Goal: Task Accomplishment & Management: Complete application form

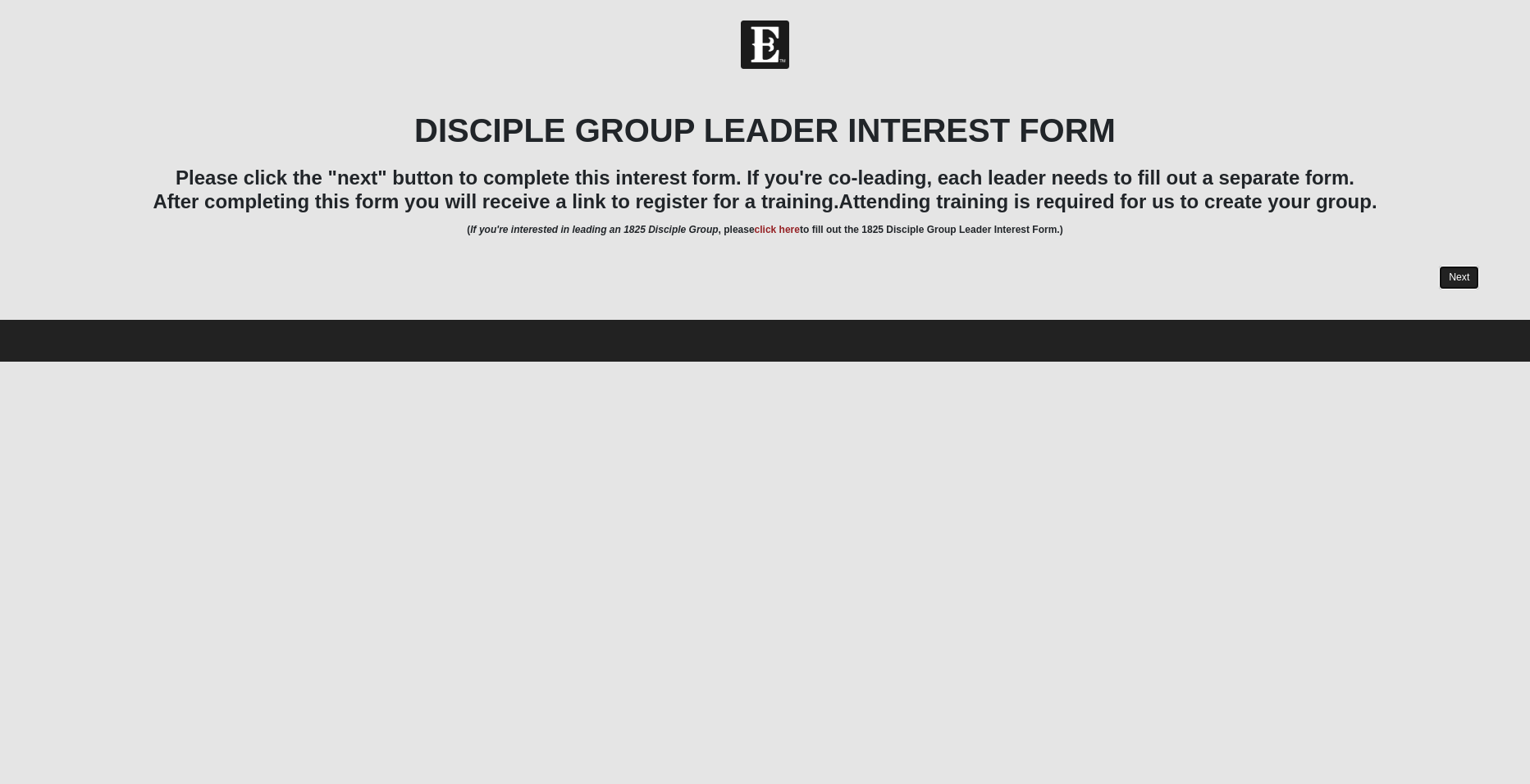
click at [1456, 277] on link "Next" at bounding box center [1459, 277] width 40 height 24
click at [1458, 283] on link "Next" at bounding box center [1459, 277] width 40 height 24
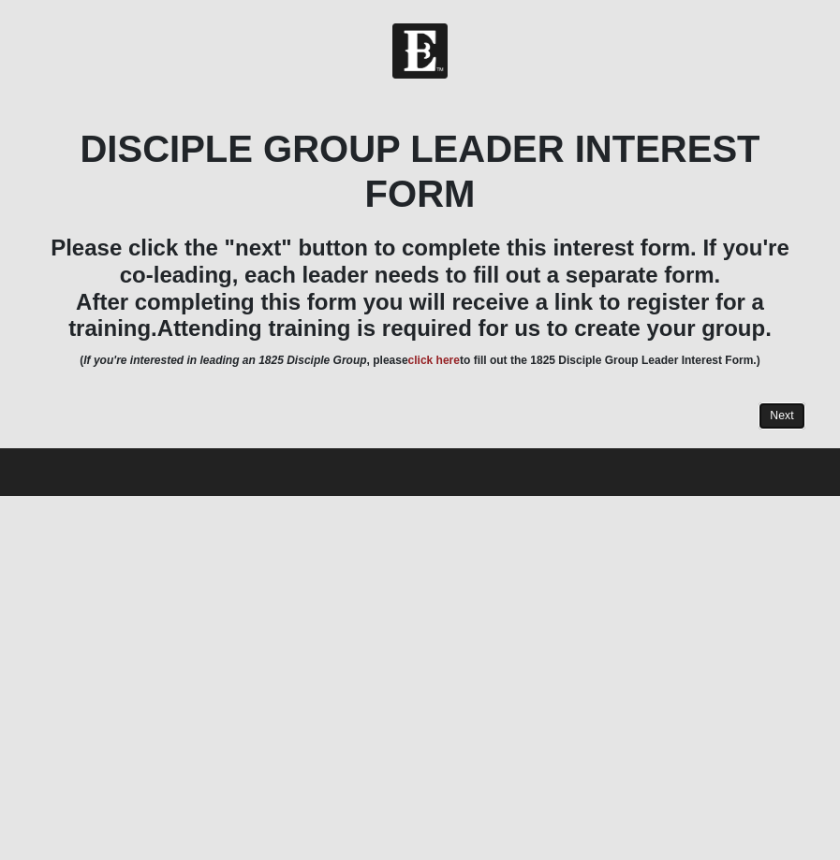
click at [772, 411] on link "Next" at bounding box center [781, 416] width 46 height 27
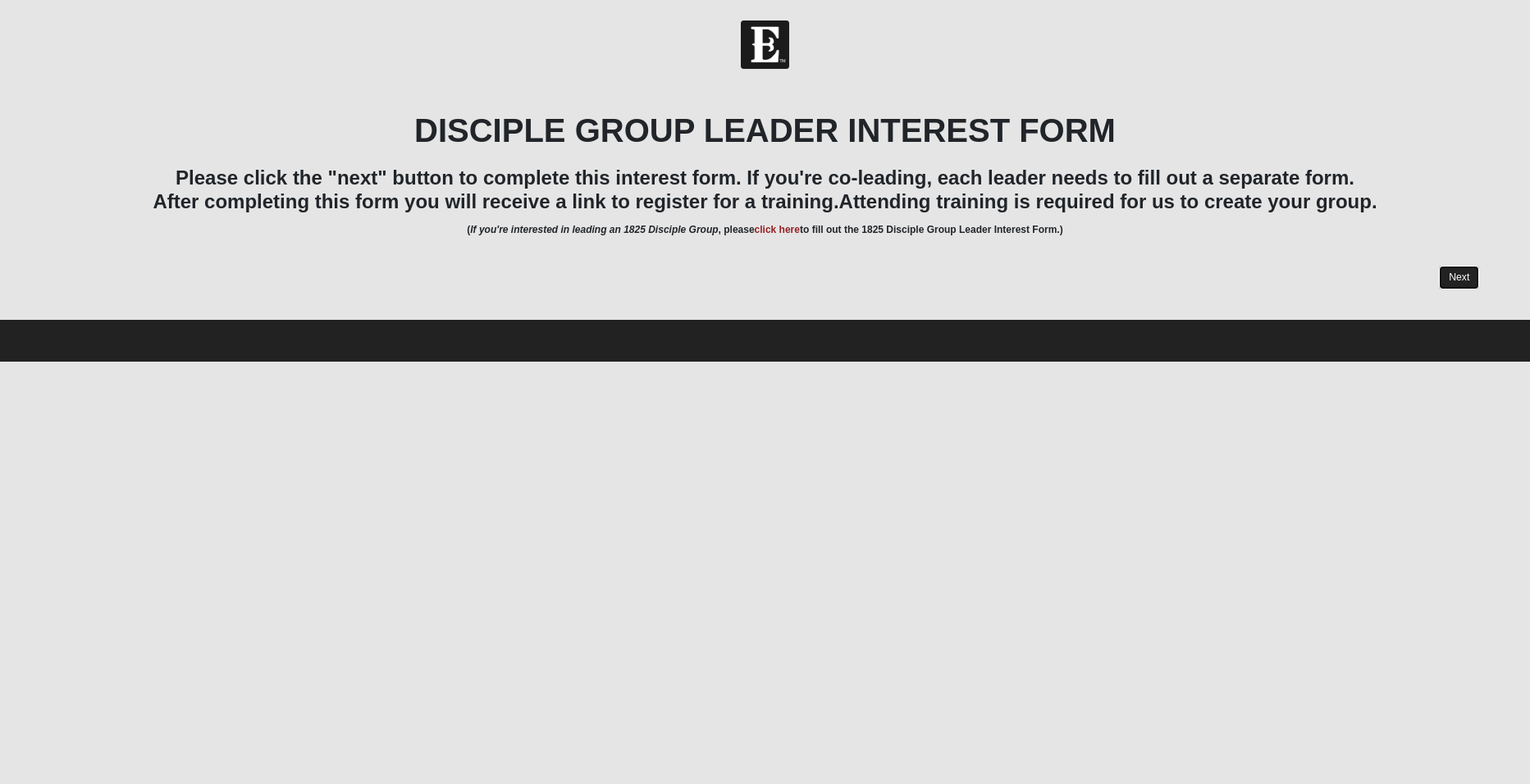
click at [1447, 279] on link "Next" at bounding box center [1459, 277] width 40 height 24
click at [767, 45] on img at bounding box center [764, 44] width 48 height 48
click at [1456, 277] on link "Next" at bounding box center [1459, 277] width 40 height 24
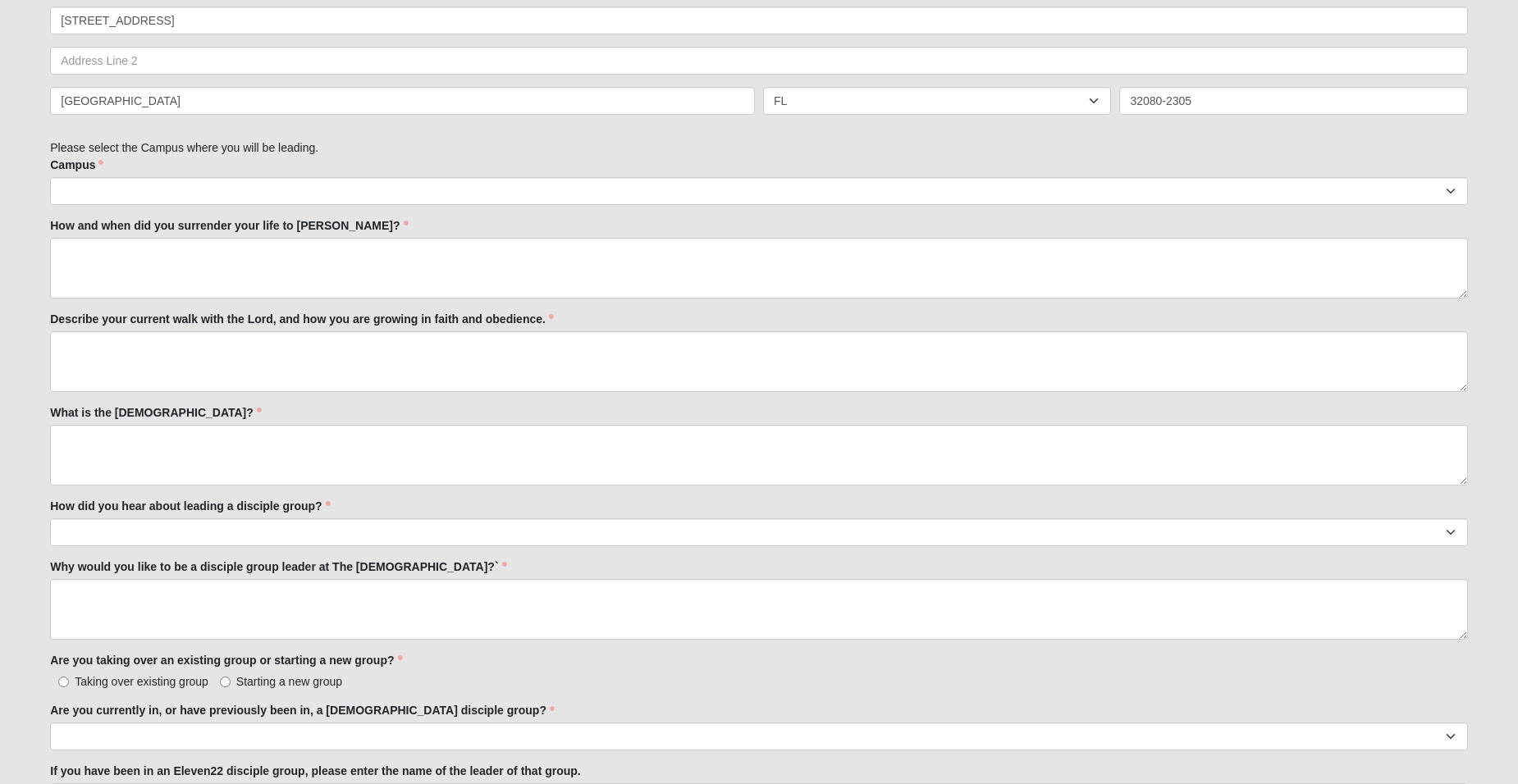
scroll to position [683, 0]
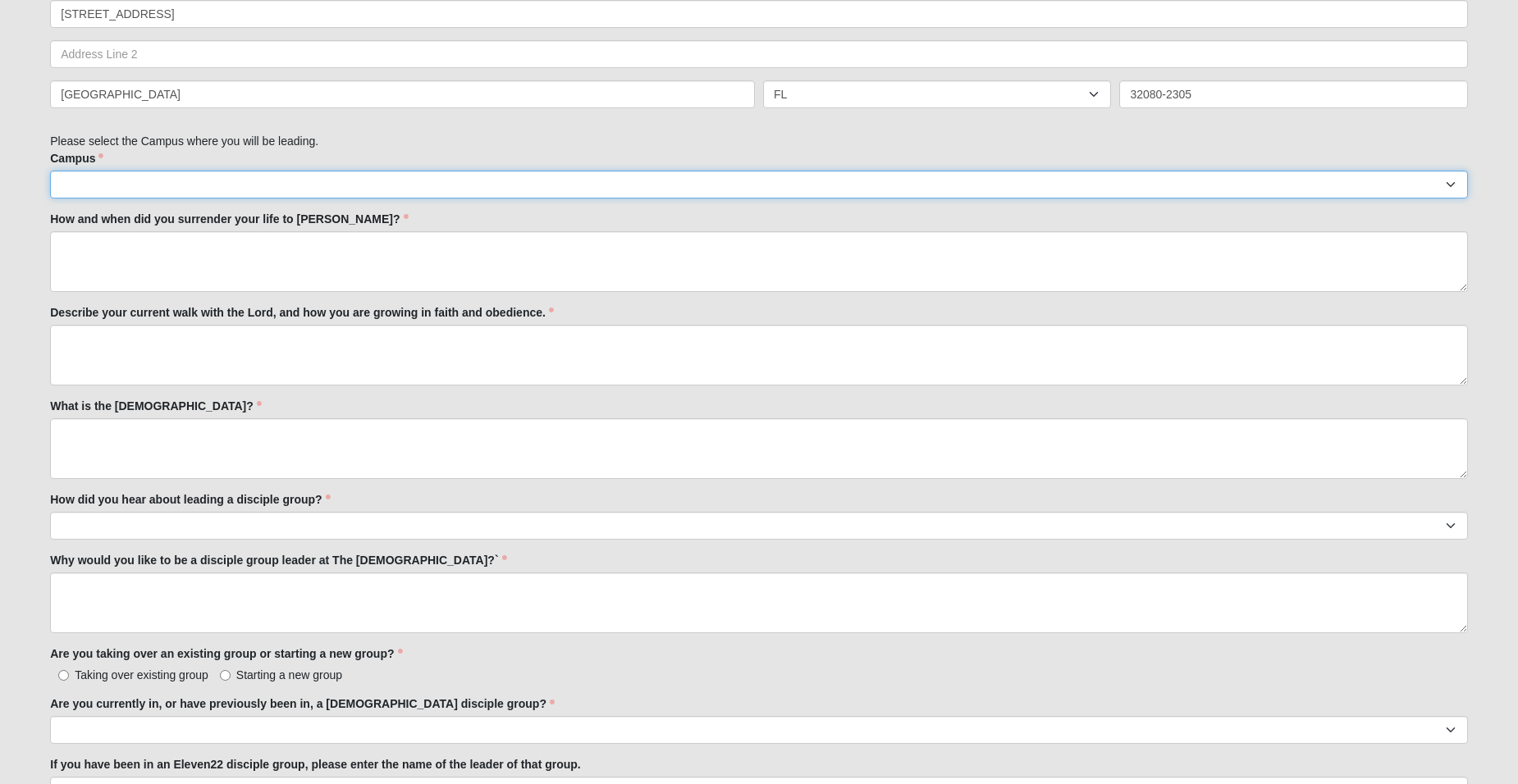
click at [229, 180] on select "Arlington Baymeadows Eleven22 Online [PERSON_NAME][GEOGRAPHIC_DATA] Jesup Manda…" at bounding box center [759, 185] width 1418 height 28
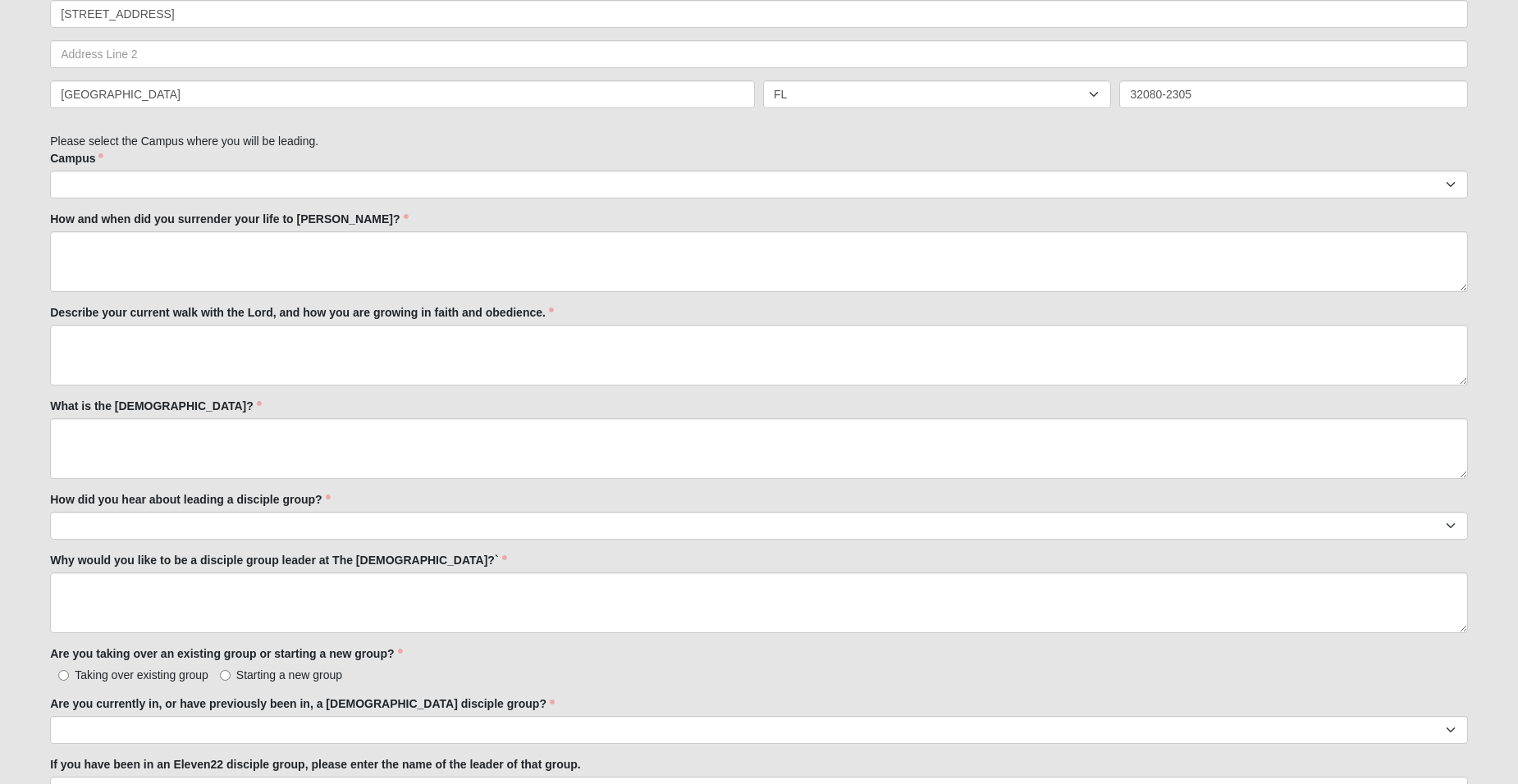
click at [353, 146] on div "Potential New Leader 33.333333333333333333333333330% Complete Family Member to …" at bounding box center [759, 322] width 1418 height 1794
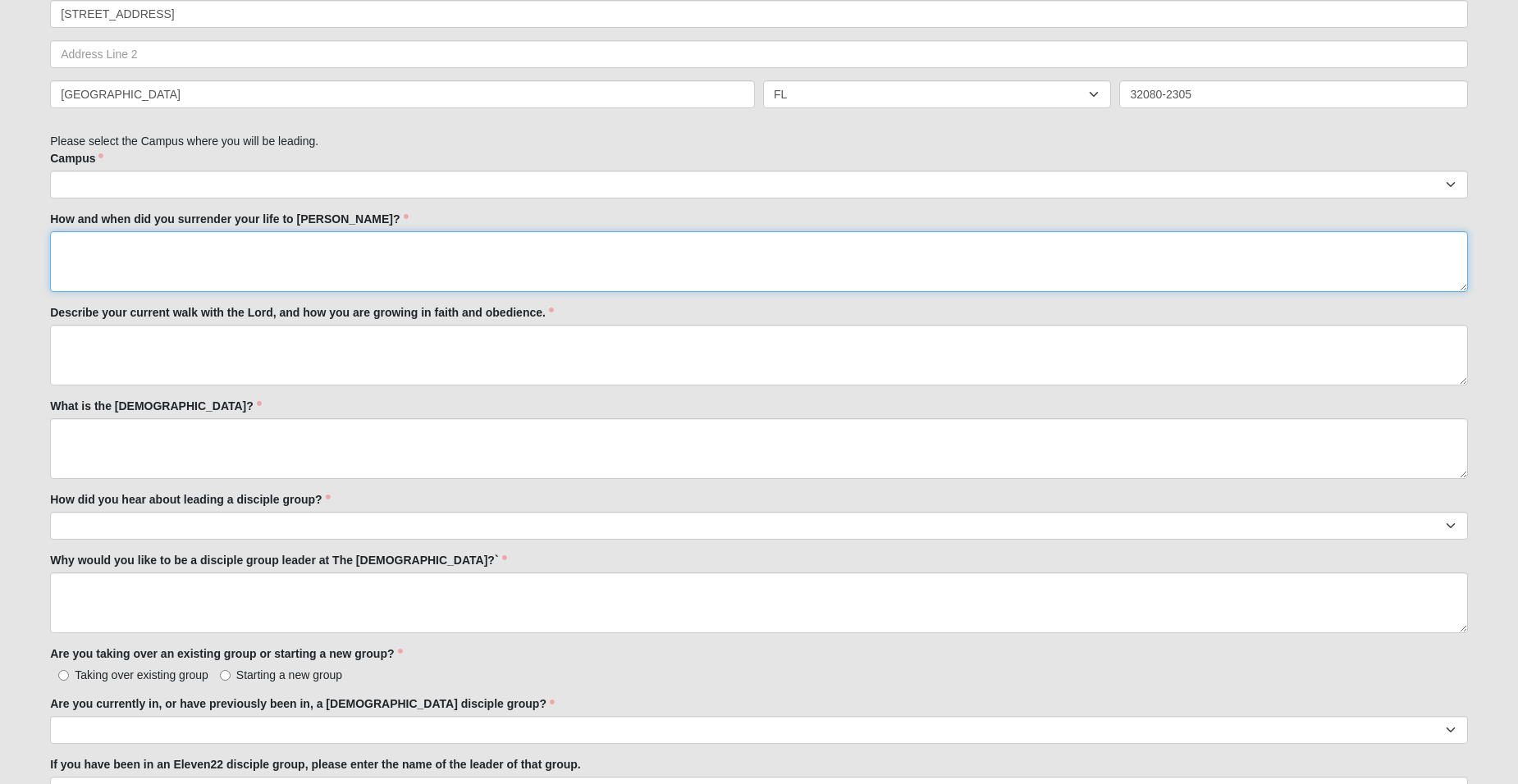
click at [125, 246] on textarea "How and when did you surrender your life to [PERSON_NAME]?" at bounding box center [759, 261] width 1418 height 60
paste textarea "L ips dolors am con Adipisci Elitse, doeiusmo Temporin utlabo, etdolore mag ali…"
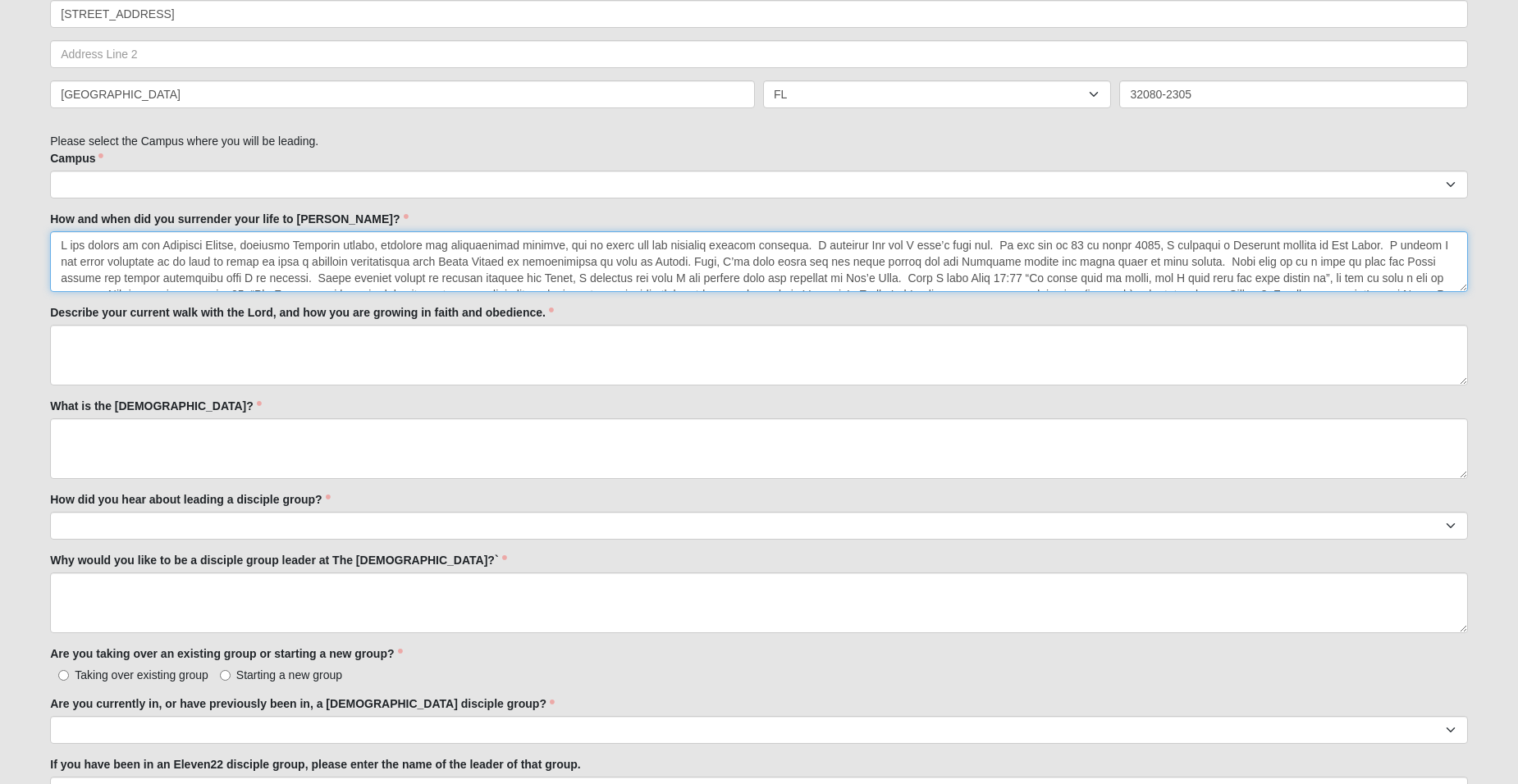
scroll to position [124, 0]
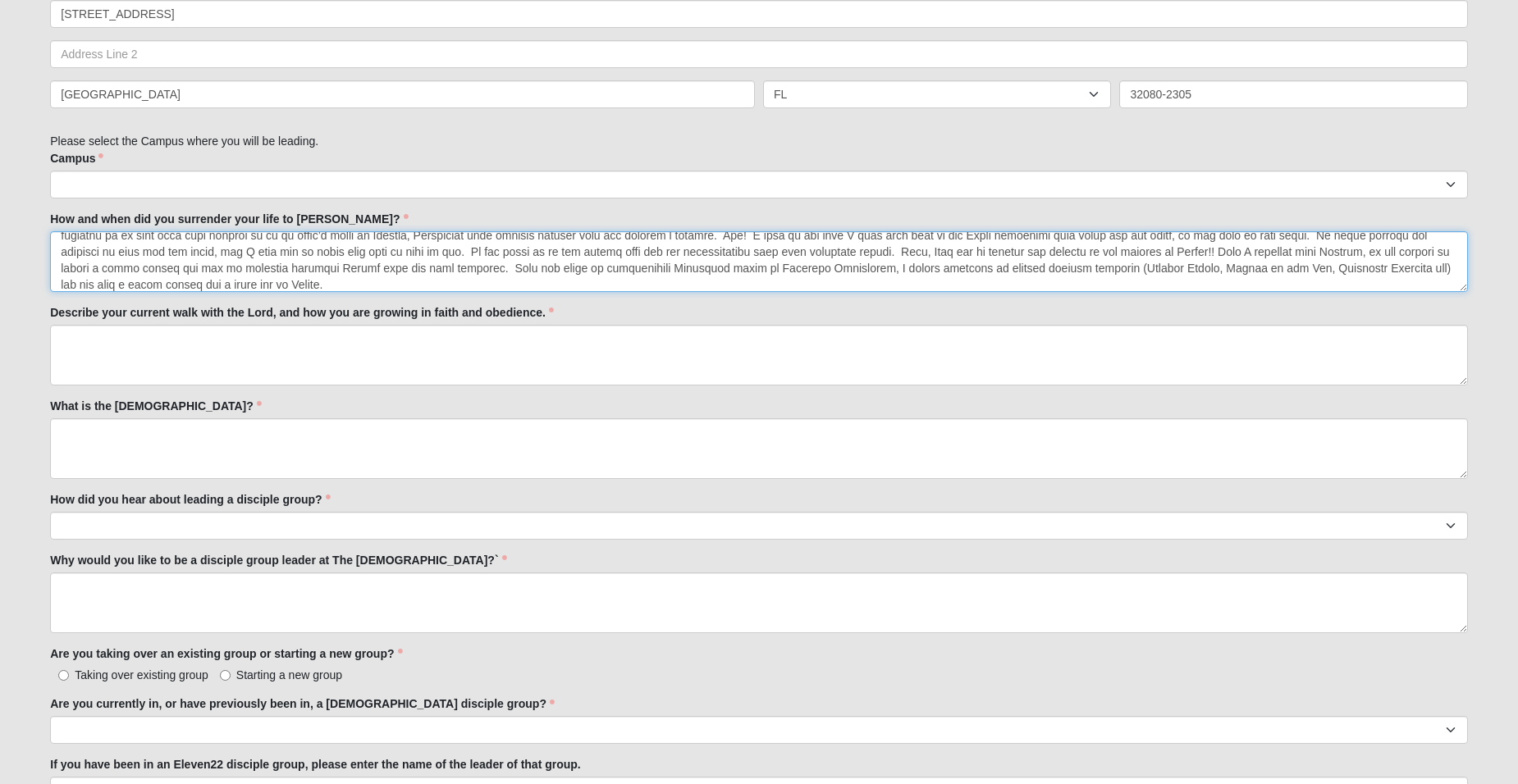
type textarea "L ips dolors am con Adipisci Elitse, doeiusmo Temporin utlabo, etdolore mag ali…"
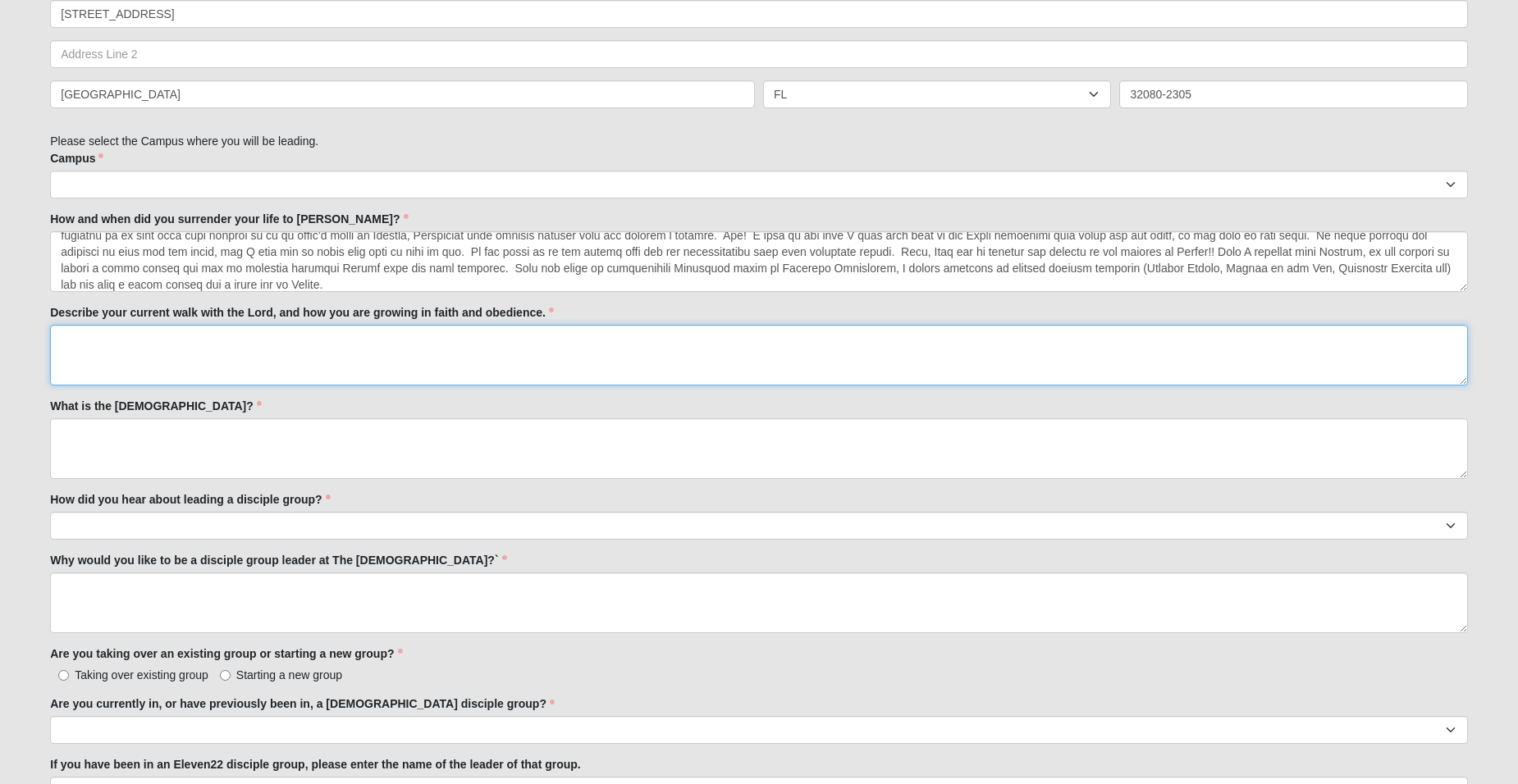
click at [151, 341] on textarea "Describe your current walk with the Lord, and how you are growing in faith and …" at bounding box center [759, 355] width 1418 height 60
click at [687, 338] on textarea "It has been over 50 years since I surrendered my life and I'm enjoying the grow…" at bounding box center [759, 355] width 1418 height 60
click at [801, 340] on textarea "It has been over 50 years since I surrendered my life and I'm enjoying the grow…" at bounding box center [759, 355] width 1418 height 60
click at [948, 338] on textarea "It has been over 50 years since I surrendered my life and I'm enjoying the grow…" at bounding box center [759, 355] width 1418 height 60
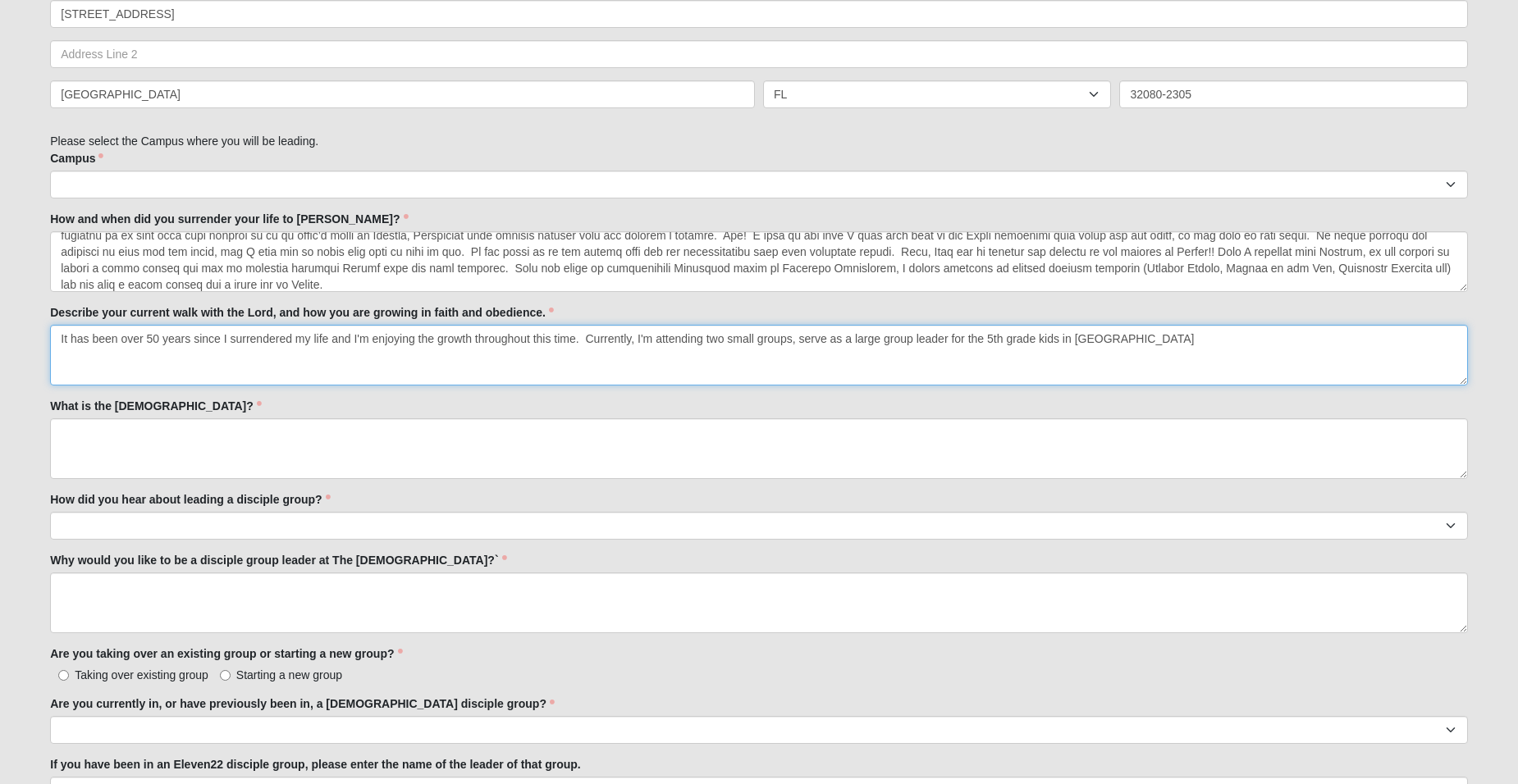
click at [1127, 337] on textarea "It has been over 50 years since I surrendered my life and I'm enjoying the grow…" at bounding box center [759, 355] width 1418 height 60
click at [1127, 336] on textarea "It has been over 50 years since I surrendered my life and I'm enjoying the grow…" at bounding box center [759, 355] width 1418 height 60
click at [474, 337] on textarea "It has been over 50 years since I surrendered my life and I'm enjoying the grow…" at bounding box center [759, 355] width 1418 height 60
click at [1222, 338] on textarea "It has been over 50 years since I surrendered my life and I'm enjoying the grow…" at bounding box center [759, 355] width 1418 height 60
click at [639, 337] on textarea "It has been over 50 years since I surrendered my life and I'm enjoying the grow…" at bounding box center [759, 355] width 1418 height 60
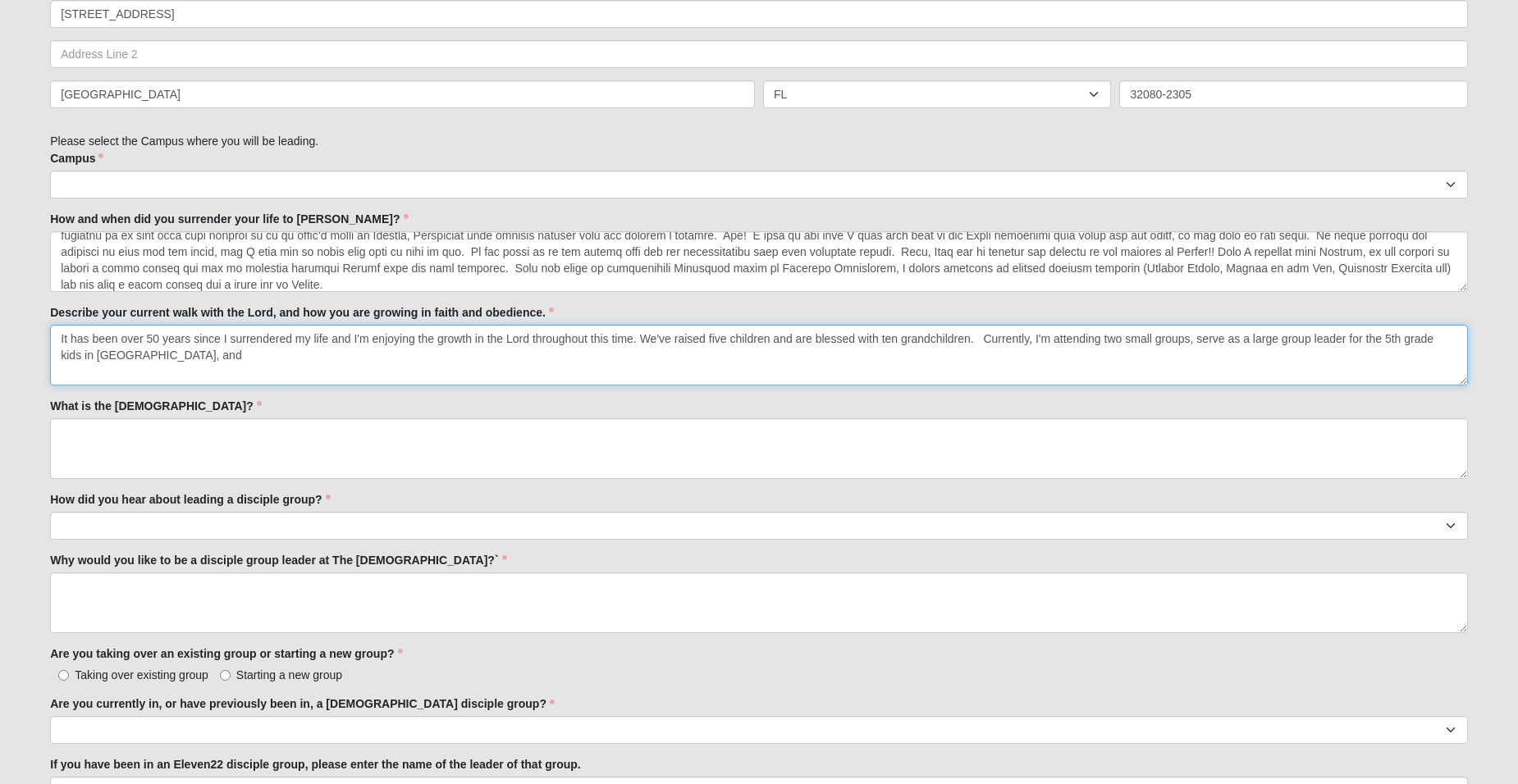
click at [1434, 337] on textarea "It has been over 50 years since I surrendered my life and I'm enjoying the grow…" at bounding box center [759, 355] width 1418 height 60
click at [192, 354] on textarea "It has been over 50 years since I surrendered my life and I'm enjoying the grow…" at bounding box center [759, 355] width 1418 height 60
click at [1188, 341] on textarea "It has been over 50 years since I surrendered my life and I'm enjoying the grow…" at bounding box center [759, 355] width 1418 height 60
click at [398, 356] on textarea "It has been over 50 years since I surrendered my life and I'm enjoying the grow…" at bounding box center [759, 355] width 1418 height 60
click at [637, 340] on textarea "It has been over 50 years since I surrendered my life and I'm enjoying the grow…" at bounding box center [759, 355] width 1418 height 60
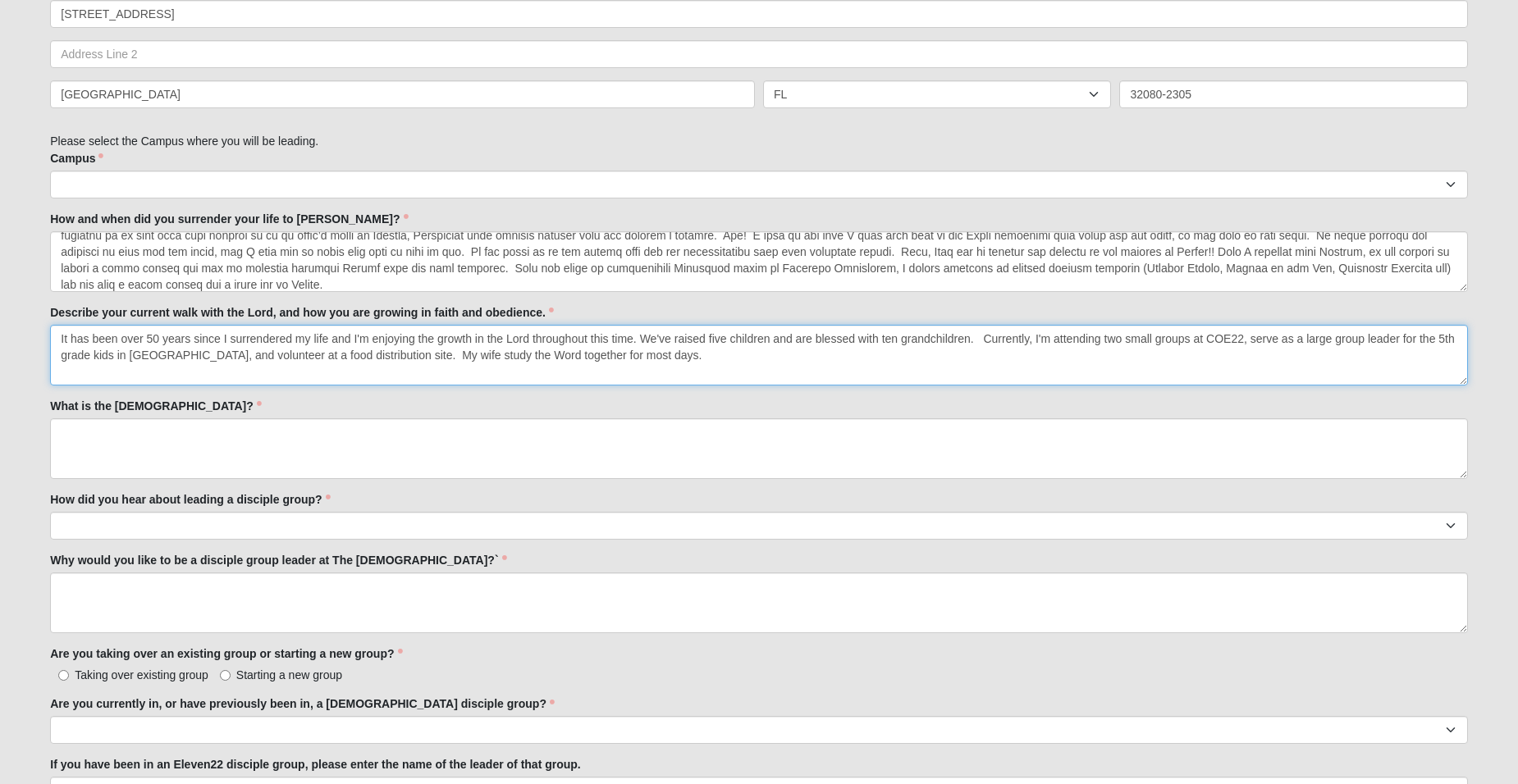
click at [980, 339] on textarea "It has been over 50 years since I surrendered my life and I'm enjoying the grow…" at bounding box center [759, 355] width 1418 height 60
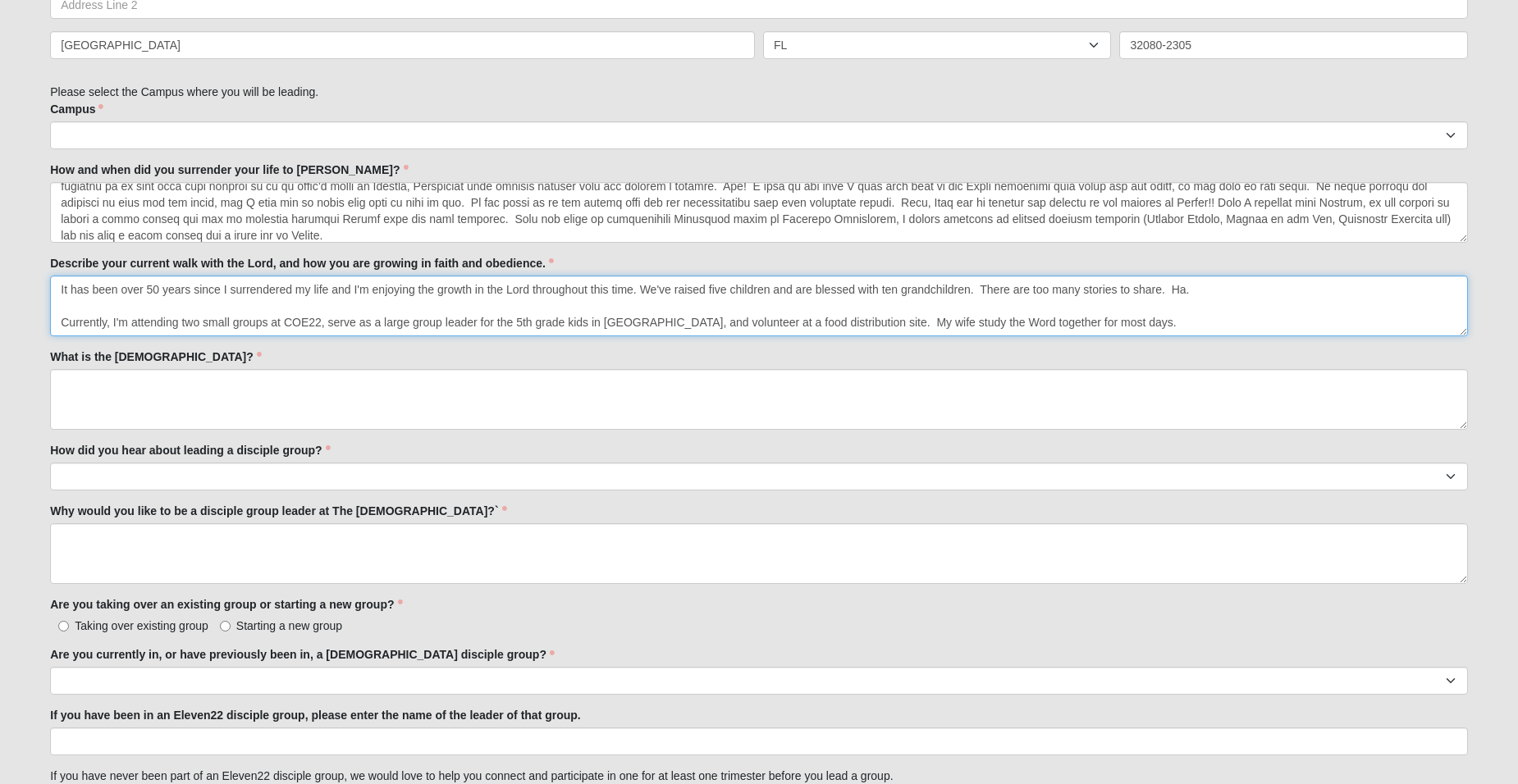
scroll to position [738, 0]
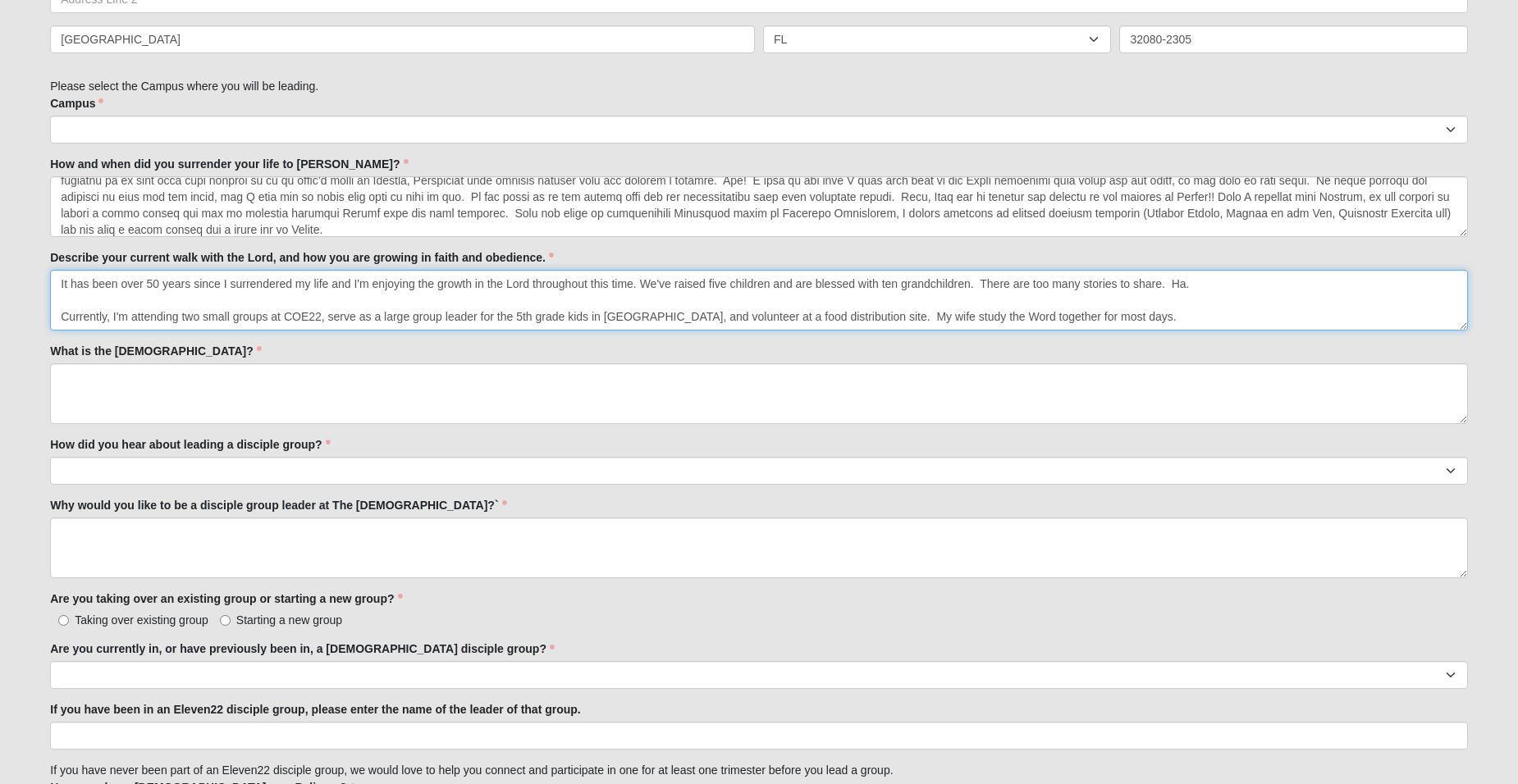
click at [906, 316] on textarea "It has been over 50 years since I surrendered my life and I'm enjoying the grow…" at bounding box center [759, 300] width 1418 height 60
click at [1082, 335] on div "Potential New Leader 33.333333333333333333333333330% Complete Family Member to …" at bounding box center [759, 267] width 1418 height 1794
click at [1153, 313] on textarea "It has been over 50 years since I surrendered my life and I'm enjoying the grow…" at bounding box center [759, 300] width 1418 height 60
click at [1149, 315] on textarea "It has been over 50 years since I surrendered my life and I'm enjoying the grow…" at bounding box center [759, 300] width 1418 height 60
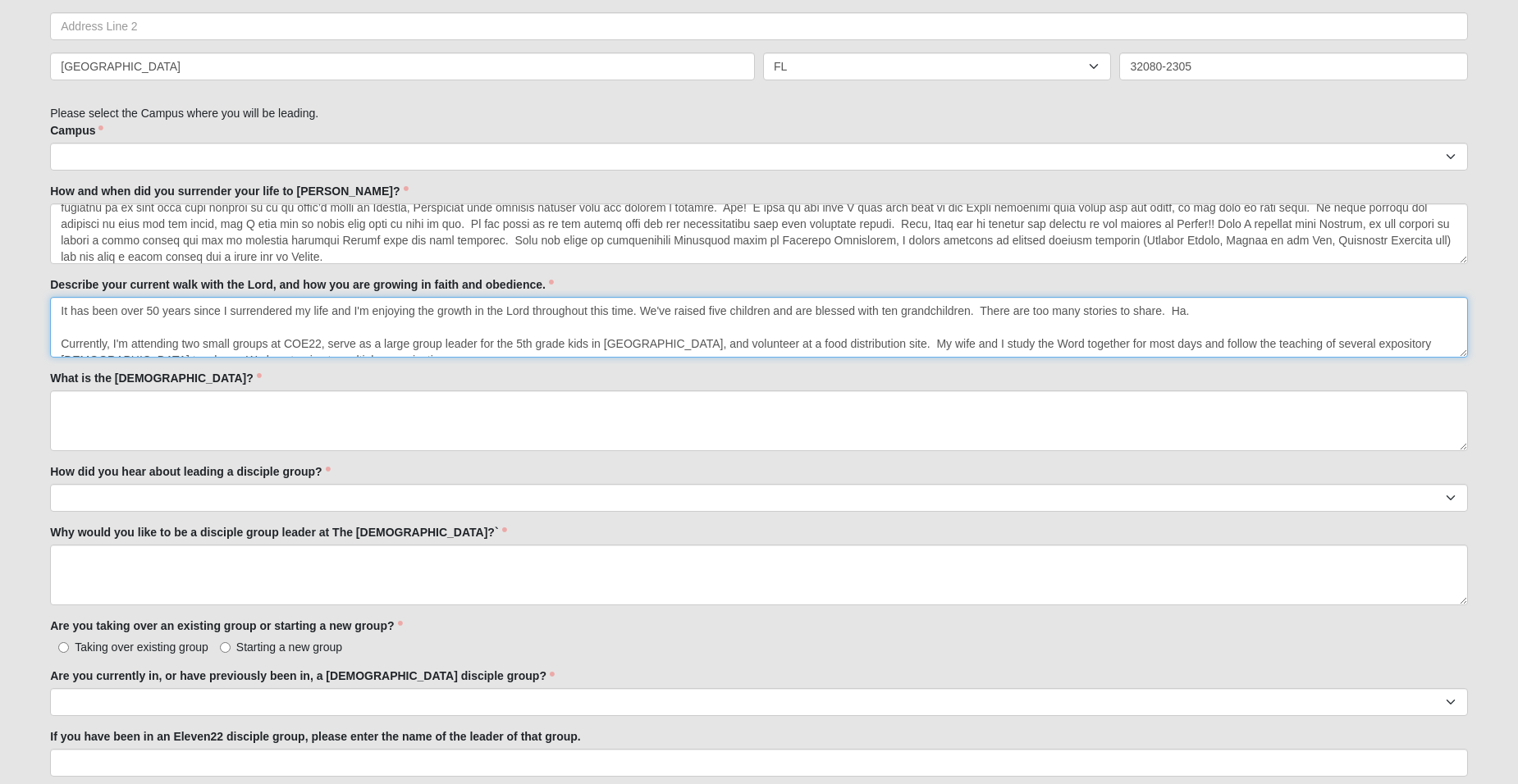
scroll to position [17, 0]
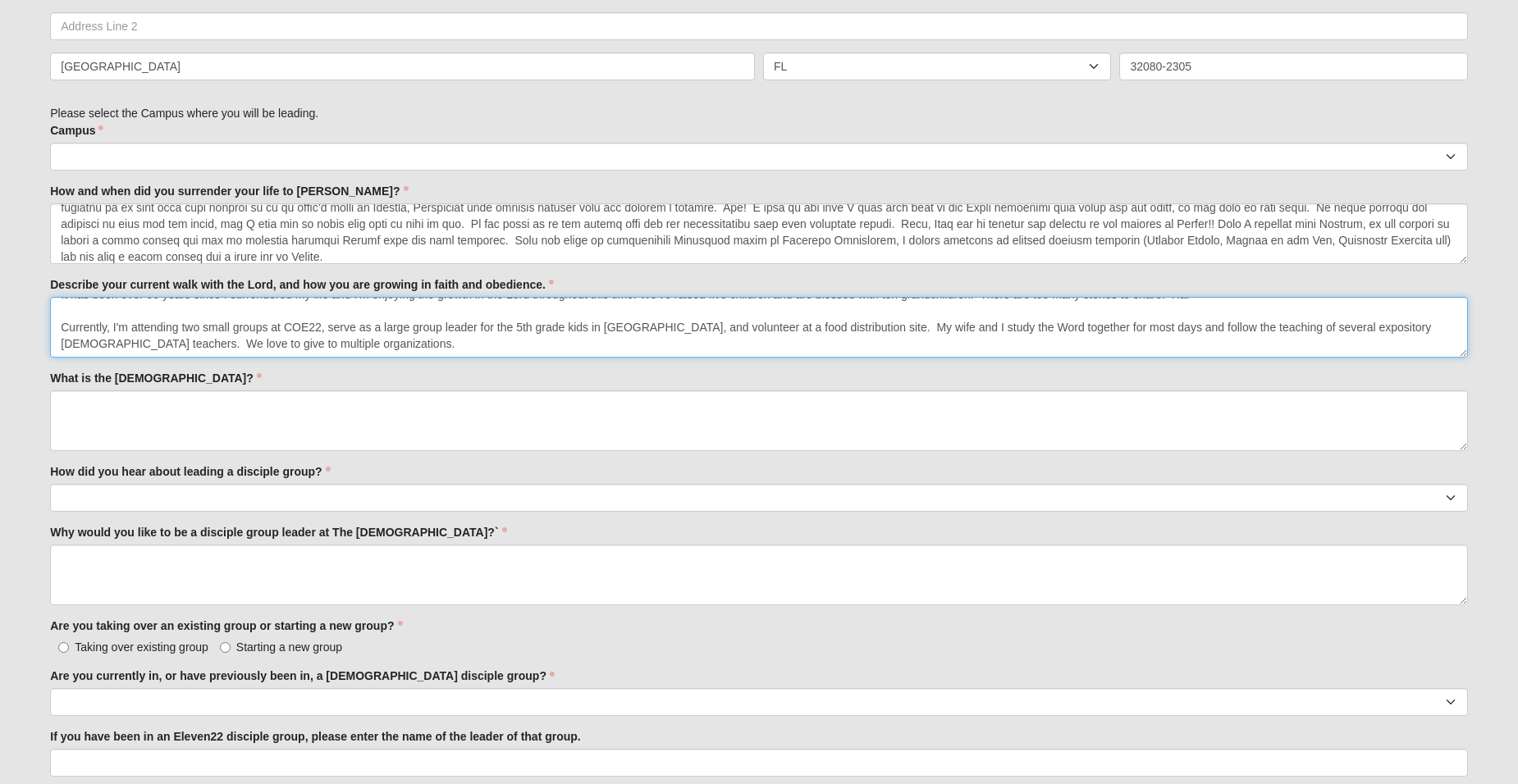
drag, startPoint x: 111, startPoint y: 343, endPoint x: 125, endPoint y: 321, distance: 26.1
click at [125, 321] on textarea "It has been over 50 years since I surrendered my life and I'm enjoying the grow…" at bounding box center [759, 327] width 1418 height 60
drag, startPoint x: 112, startPoint y: 321, endPoint x: 146, endPoint y: 320, distance: 34.0
click at [146, 320] on textarea "It has been over 50 years since I surrendered my life and I'm enjoying the grow…" at bounding box center [759, 327] width 1418 height 60
click at [277, 343] on textarea "It has been over 50 years since I surrendered my life and I'm enjoying the grow…" at bounding box center [759, 327] width 1418 height 60
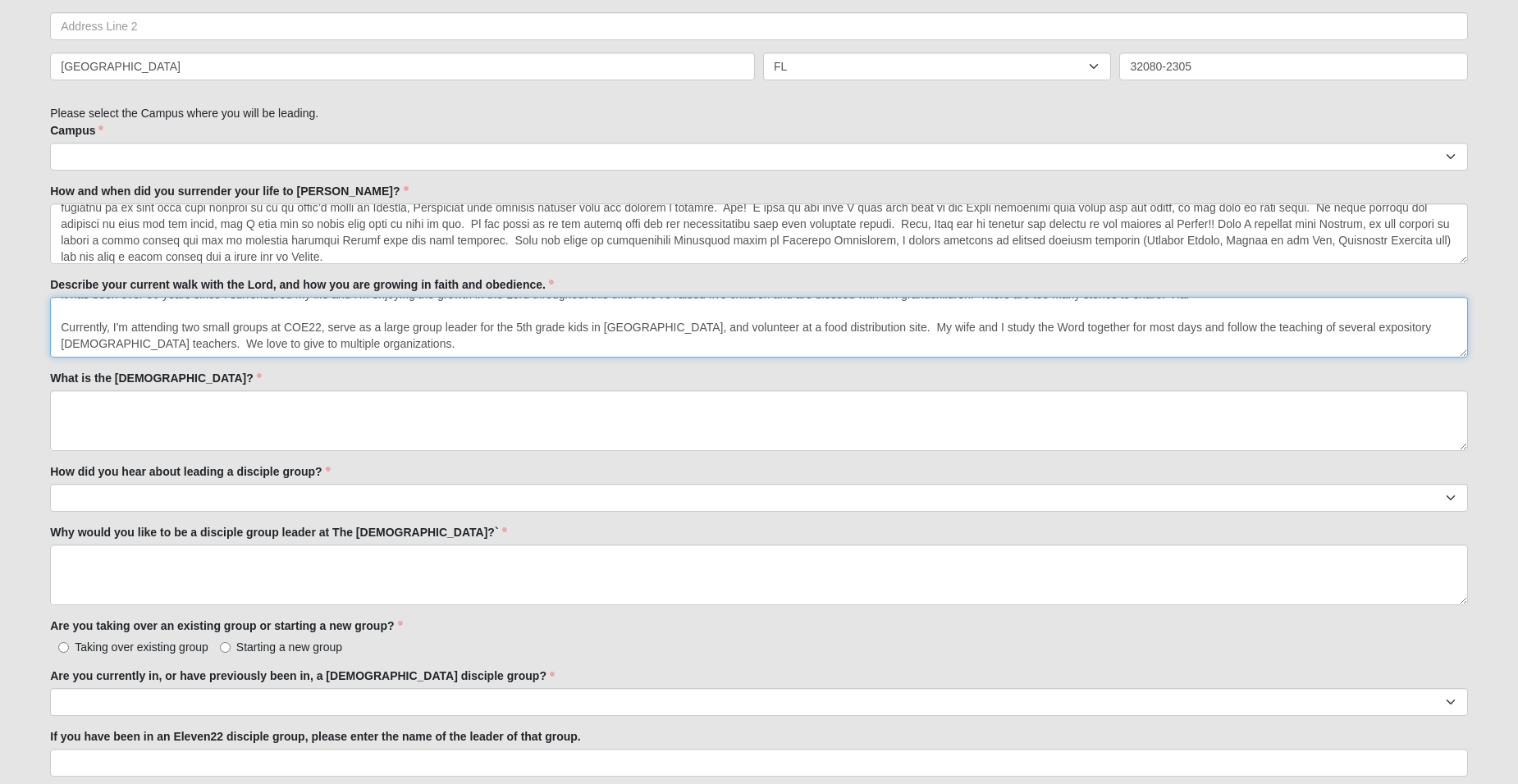
click at [266, 341] on textarea "It has been over 50 years since I surrendered my life and I'm enjoying the grow…" at bounding box center [759, 327] width 1418 height 60
type textarea "It has been over 50 years since I surrendered my life and I'm enjoying the grow…"
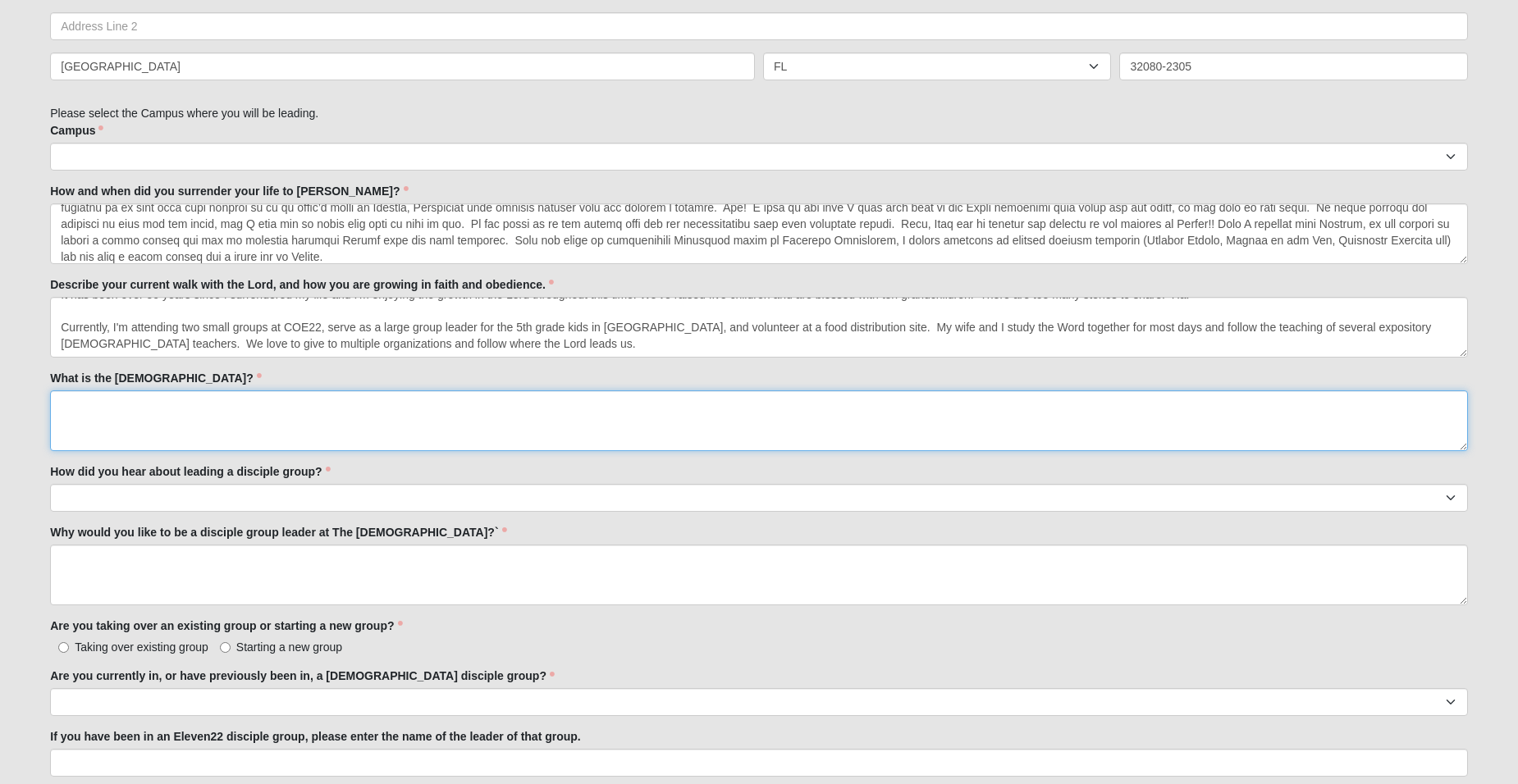
click at [66, 406] on textarea "What is the [DEMOGRAPHIC_DATA]?" at bounding box center [759, 420] width 1418 height 60
click at [120, 401] on textarea "The [DEMOGRAPHIC_DATA] translated from Greek at the good news!" at bounding box center [759, 420] width 1418 height 60
click at [109, 404] on textarea "The word when [DEMOGRAPHIC_DATA] translated from Greek at the good news!" at bounding box center [759, 420] width 1418 height 60
drag, startPoint x: 178, startPoint y: 401, endPoint x: 220, endPoint y: 406, distance: 42.3
click at [220, 406] on textarea "The word [DEMOGRAPHIC_DATA] when [DEMOGRAPHIC_DATA] translated from Greek at th…" at bounding box center [759, 420] width 1418 height 60
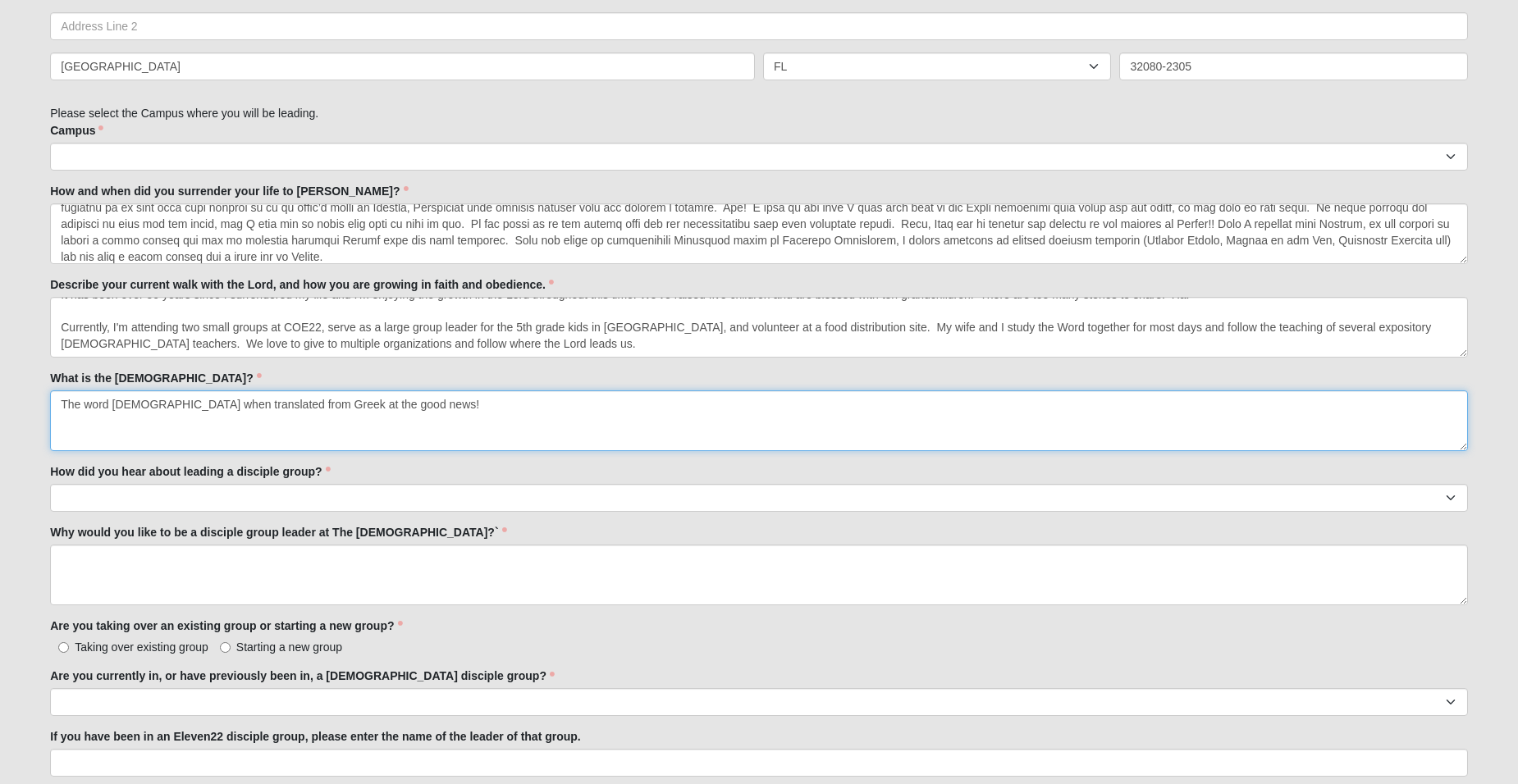
click at [305, 403] on textarea "The word [DEMOGRAPHIC_DATA] when translated from Greek at the good news!" at bounding box center [759, 420] width 1418 height 60
click at [395, 404] on textarea "The word [DEMOGRAPHIC_DATA] when translated from Greek is the good news!" at bounding box center [759, 420] width 1418 height 60
drag, startPoint x: 393, startPoint y: 402, endPoint x: 435, endPoint y: 406, distance: 42.2
click at [435, 406] on textarea "The word [DEMOGRAPHIC_DATA] when translated from Greek is the good news! That i…" at bounding box center [759, 420] width 1418 height 60
click at [472, 402] on textarea "The word [DEMOGRAPHIC_DATA] when translated from Greek is the good news! The go…" at bounding box center [759, 420] width 1418 height 60
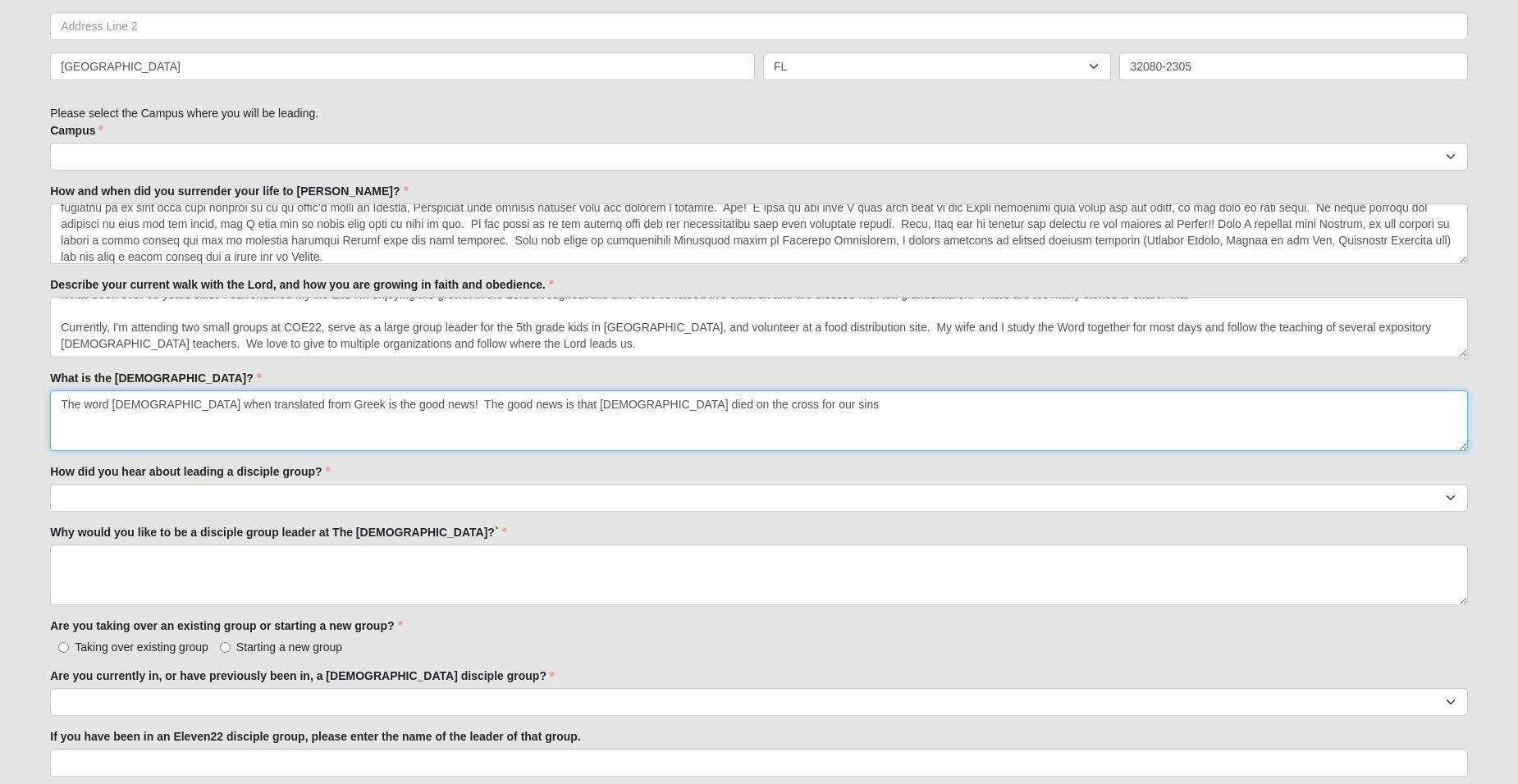
click at [689, 403] on textarea "The word [DEMOGRAPHIC_DATA] when translated from Greek is the good news! The go…" at bounding box center [759, 420] width 1418 height 60
click at [330, 404] on textarea "The word [DEMOGRAPHIC_DATA] when translated from Greek is the good news! The go…" at bounding box center [759, 420] width 1418 height 60
click at [385, 401] on textarea "The word [DEMOGRAPHIC_DATA] when translated from Greek is the "good news! The g…" at bounding box center [759, 420] width 1418 height 60
click at [806, 406] on textarea "The word [DEMOGRAPHIC_DATA] when translated from Greek is the "good news". The …" at bounding box center [759, 420] width 1418 height 60
drag, startPoint x: 702, startPoint y: 404, endPoint x: 882, endPoint y: 401, distance: 180.0
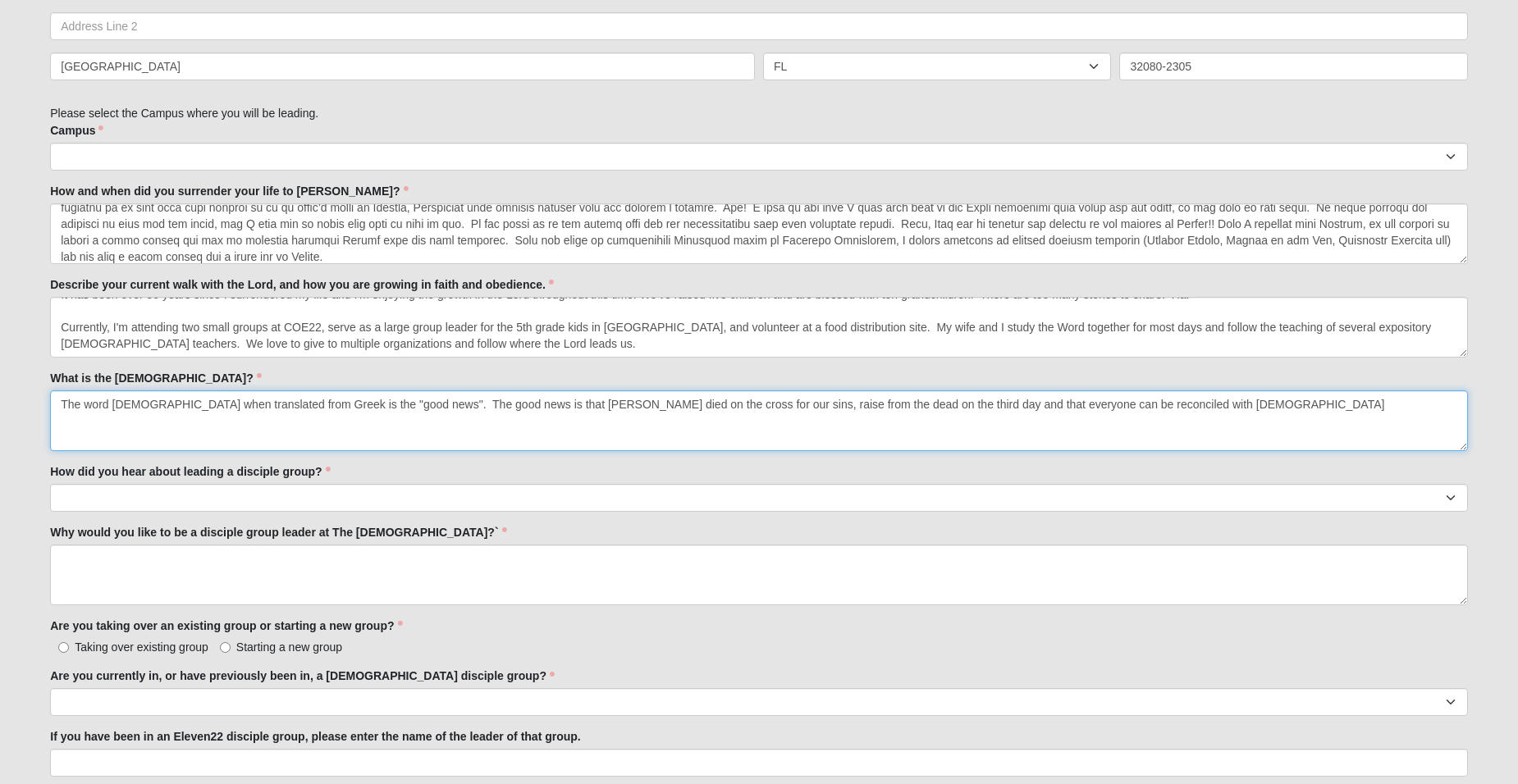
click at [882, 401] on textarea "The word [DEMOGRAPHIC_DATA] when translated from Greek is the "good news". The …" at bounding box center [759, 420] width 1418 height 60
click at [883, 406] on textarea "The word [DEMOGRAPHIC_DATA] when translated from Greek is the "good news". The …" at bounding box center [759, 420] width 1418 height 60
click at [727, 403] on textarea "The word [DEMOGRAPHIC_DATA] when translated from Greek is the "good news". The …" at bounding box center [759, 420] width 1418 height 60
click at [1215, 406] on textarea "The word [DEMOGRAPHIC_DATA] when translated from Greek is the "good news". The …" at bounding box center [759, 420] width 1418 height 60
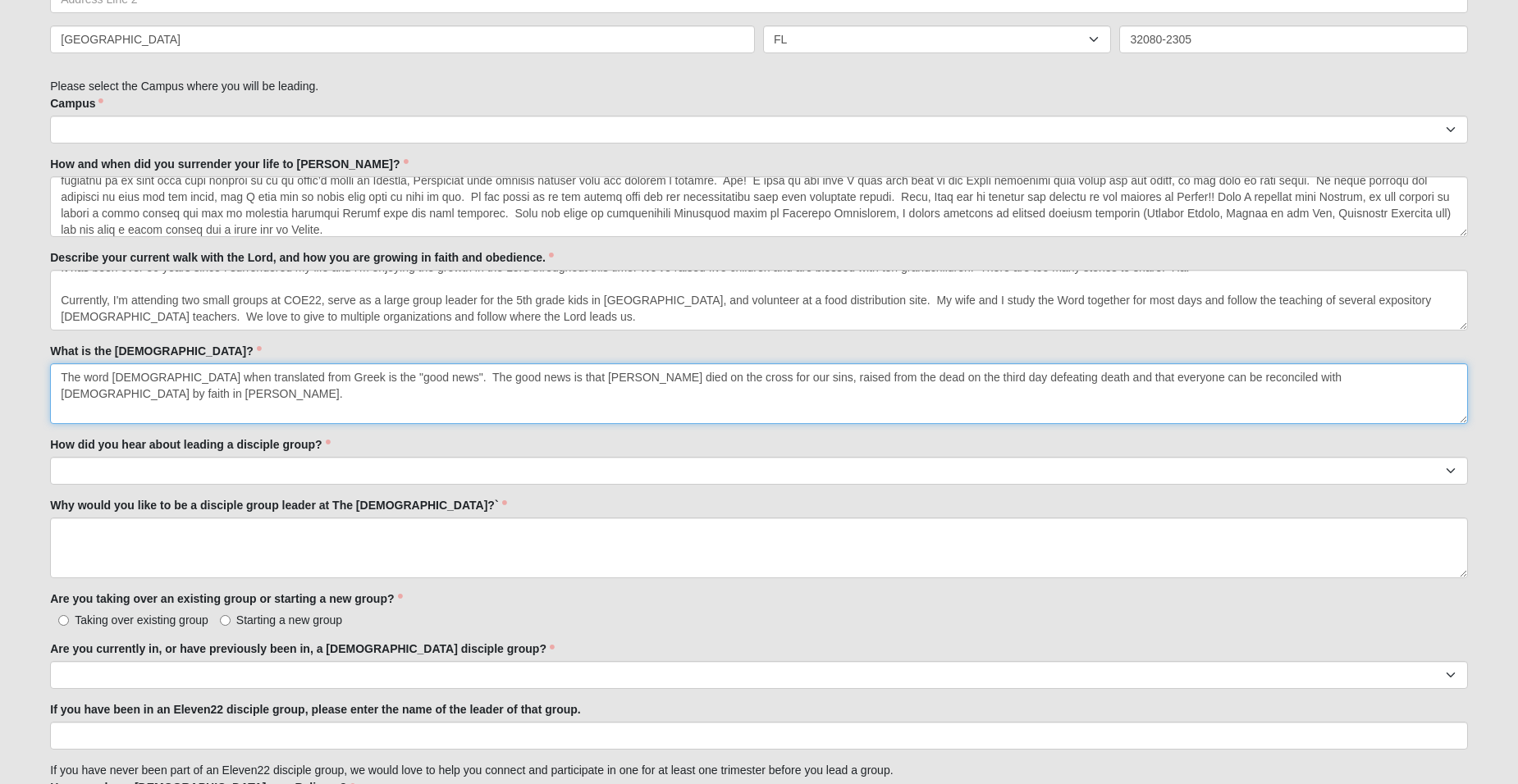
scroll to position [766, 0]
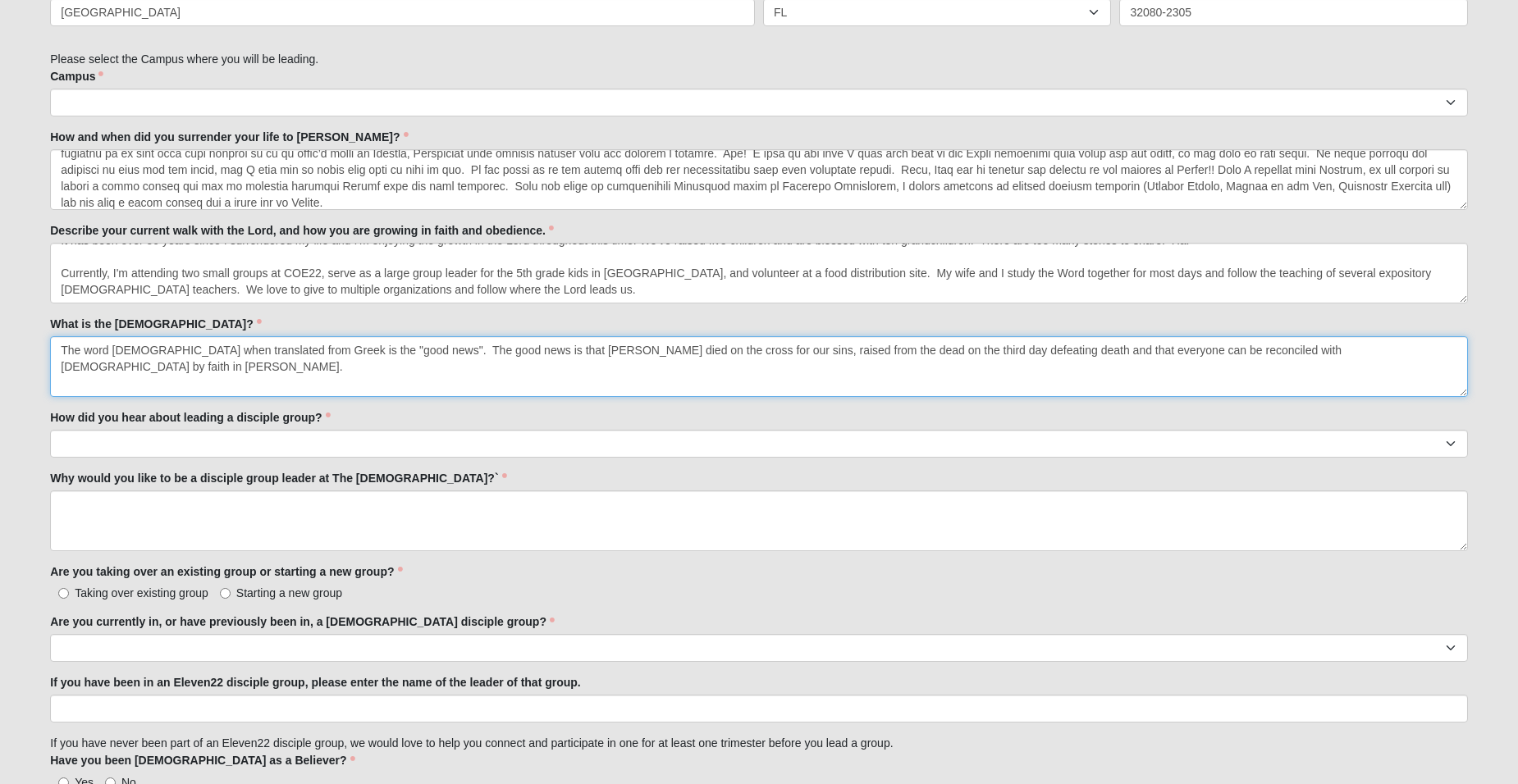
type textarea "The word [DEMOGRAPHIC_DATA] when translated from Greek is the "good news". The …"
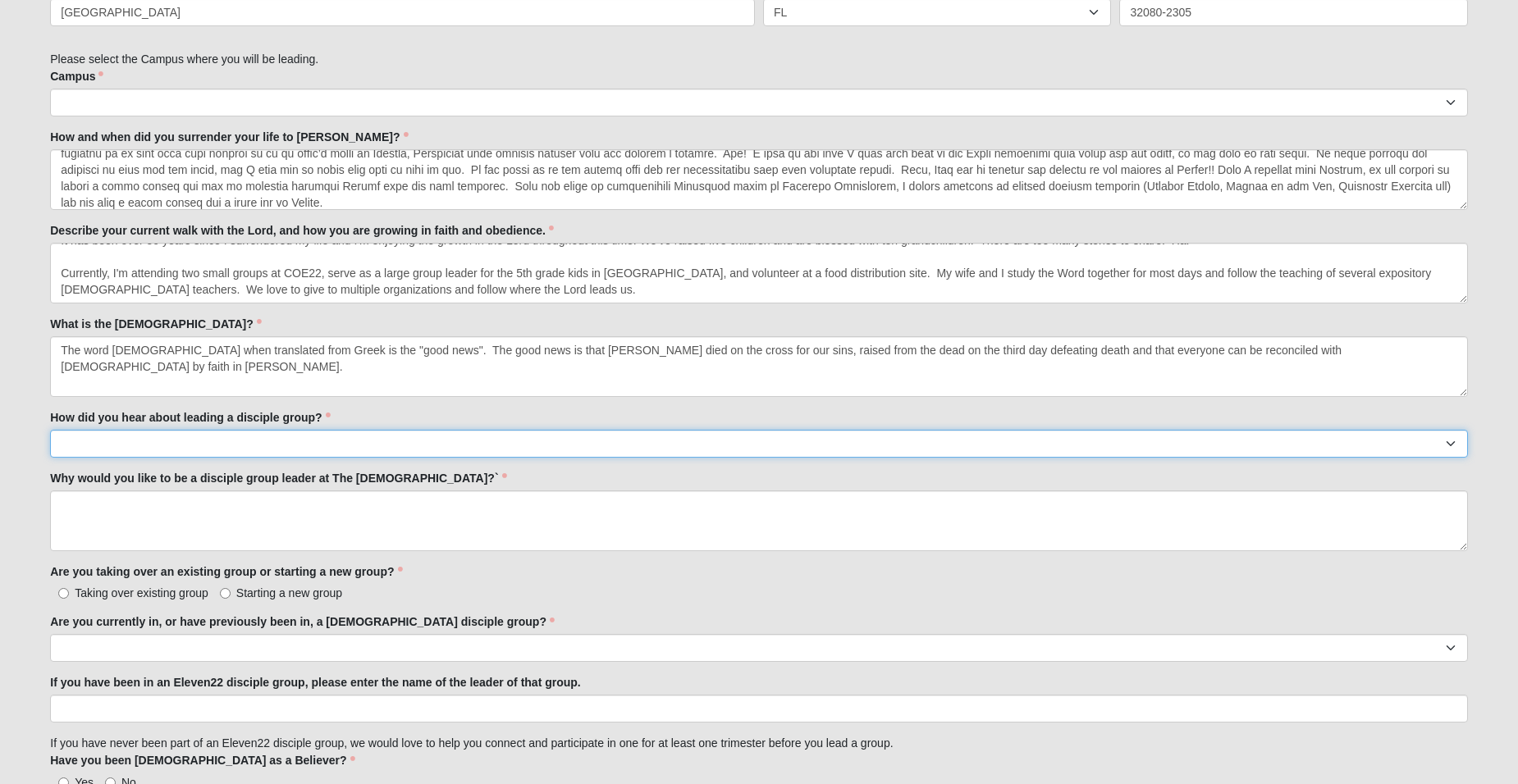
click at [319, 438] on select "Worship Guide [DEMOGRAPHIC_DATA]/In-service announcement Website Social Media E…" at bounding box center [759, 444] width 1418 height 28
select select "My Current disciple group leader"
click at [50, 430] on select "Worship Guide [DEMOGRAPHIC_DATA]/In-service announcement Website Social Media E…" at bounding box center [759, 444] width 1418 height 28
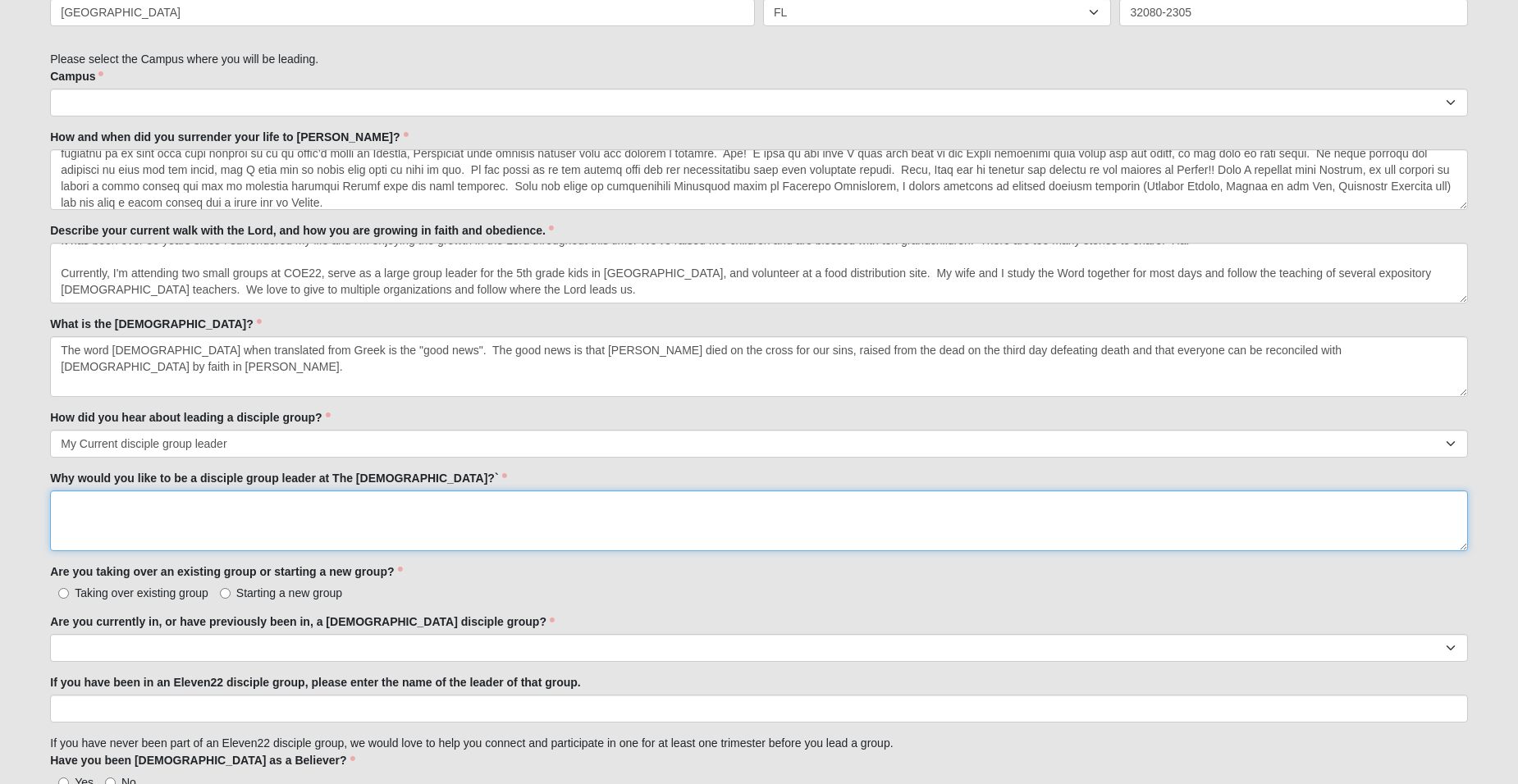
click at [161, 510] on textarea "Why would you like to be a disciple group leader at The [DEMOGRAPHIC_DATA]?`" at bounding box center [759, 520] width 1418 height 60
type textarea "T"
drag, startPoint x: 280, startPoint y: 509, endPoint x: 316, endPoint y: 500, distance: 37.1
click at [316, 500] on textarea "One of the key areas for growth is being decisple" at bounding box center [759, 520] width 1418 height 60
drag, startPoint x: 173, startPoint y: 503, endPoint x: 225, endPoint y: 504, distance: 52.0
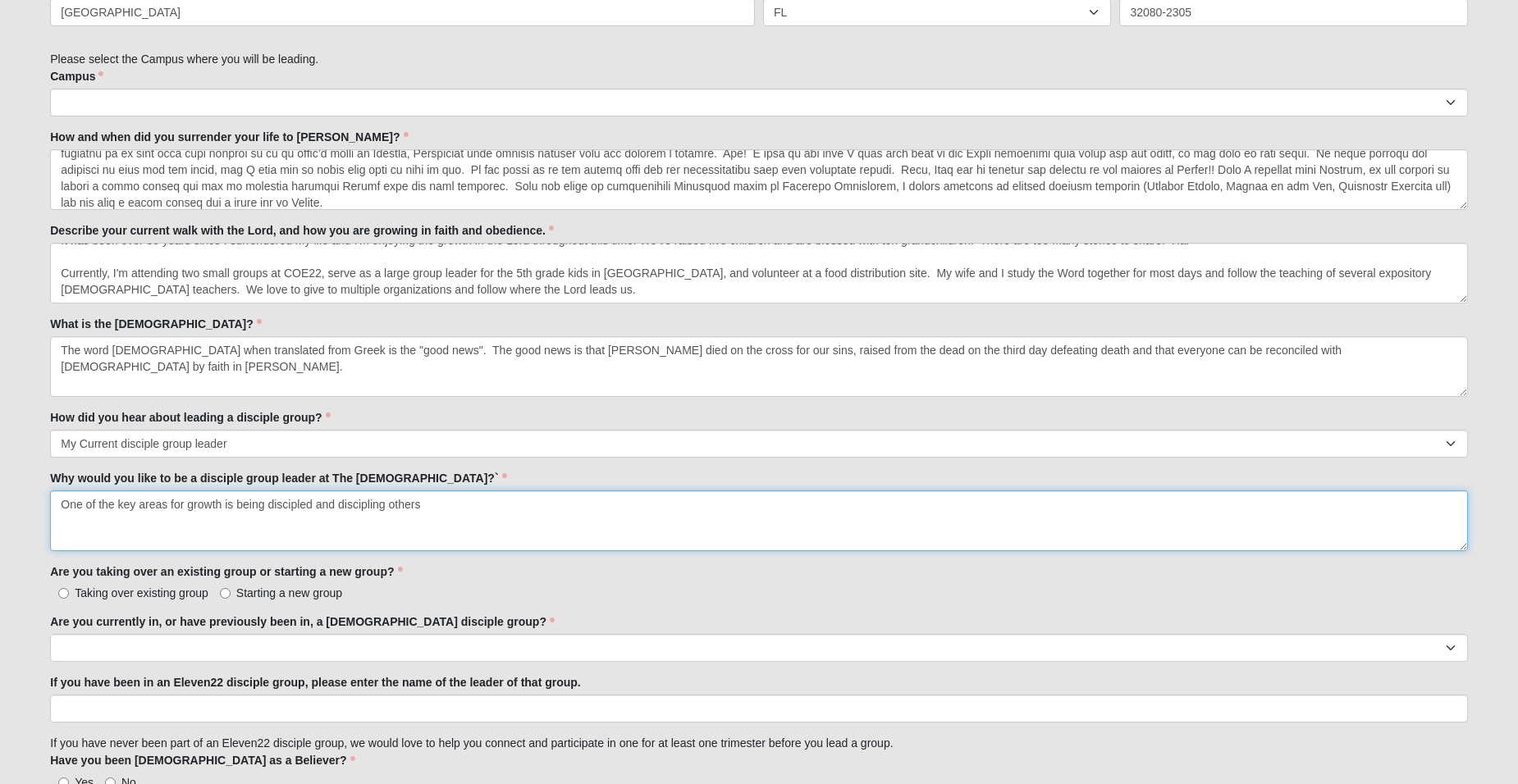
click at [225, 504] on textarea "One of the key areas for growth is being discipled and discipling others" at bounding box center [759, 520] width 1418 height 60
click at [457, 503] on textarea "One of the key areas that [DEMOGRAPHIC_DATA] calls us is being discipled and di…" at bounding box center [759, 520] width 1418 height 60
click at [115, 505] on textarea "One of the key areas that [DEMOGRAPHIC_DATA] calls us is being discipled and di…" at bounding box center [759, 520] width 1418 height 60
click at [460, 505] on textarea "One of the key areas that [DEMOGRAPHIC_DATA] calls us is being discipled and di…" at bounding box center [759, 520] width 1418 height 60
click at [462, 507] on textarea "One of the key areas that [DEMOGRAPHIC_DATA] calls us is being discipled and di…" at bounding box center [759, 520] width 1418 height 60
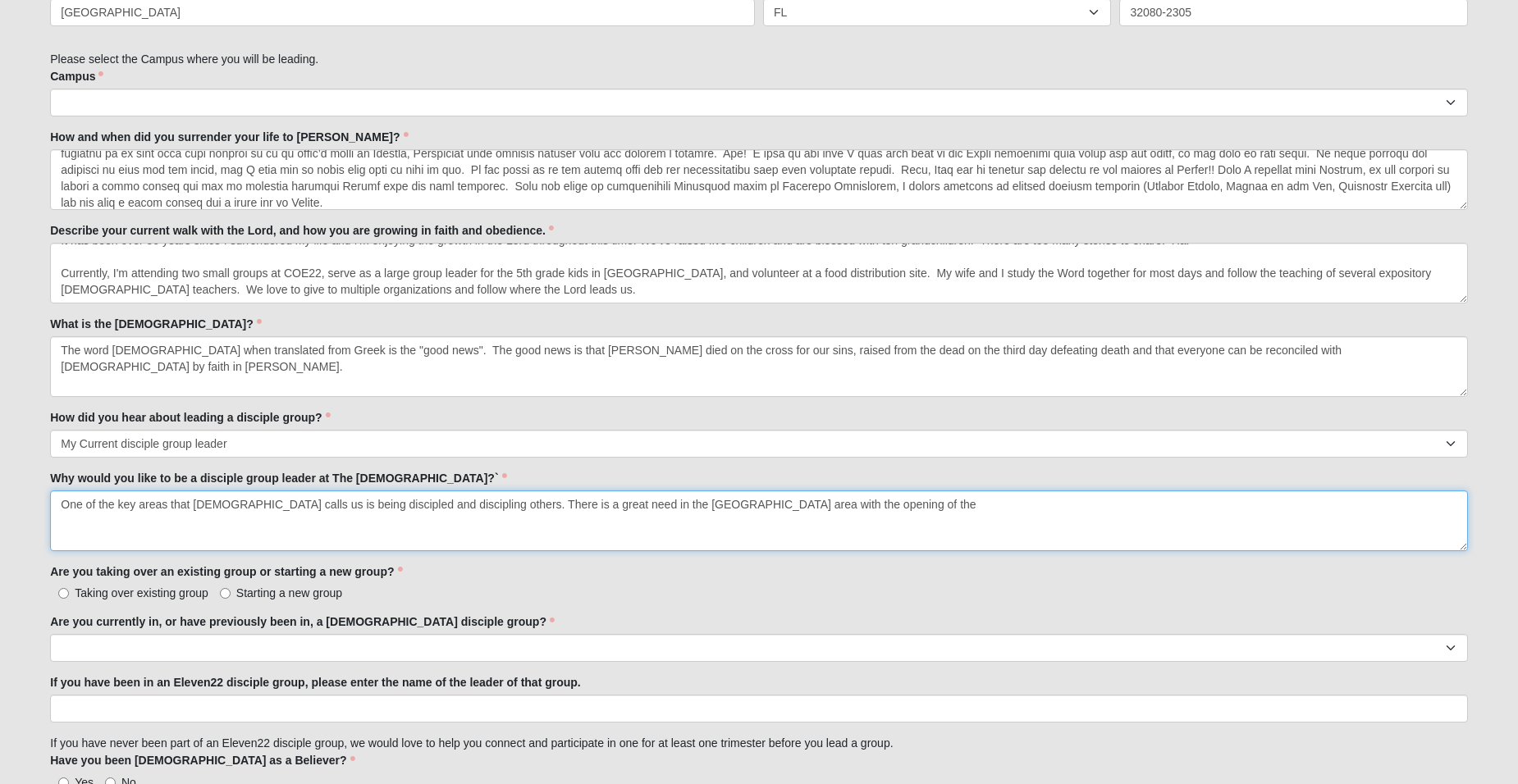
click at [832, 505] on textarea "One of the key areas that [DEMOGRAPHIC_DATA] calls us is being discipled and di…" at bounding box center [759, 520] width 1418 height 60
drag, startPoint x: 259, startPoint y: 505, endPoint x: 301, endPoint y: 509, distance: 42.2
click at [301, 509] on textarea "One of the key areas that [DEMOGRAPHIC_DATA] calls us is being discipled and di…" at bounding box center [759, 520] width 1418 height 60
click at [344, 505] on textarea "One of the key areas that [DEMOGRAPHIC_DATA] calls us is to be discipled and di…" at bounding box center [759, 520] width 1418 height 60
click at [1204, 504] on textarea "One of the key areas that [DEMOGRAPHIC_DATA] calls us is to be discipled and di…" at bounding box center [759, 520] width 1418 height 60
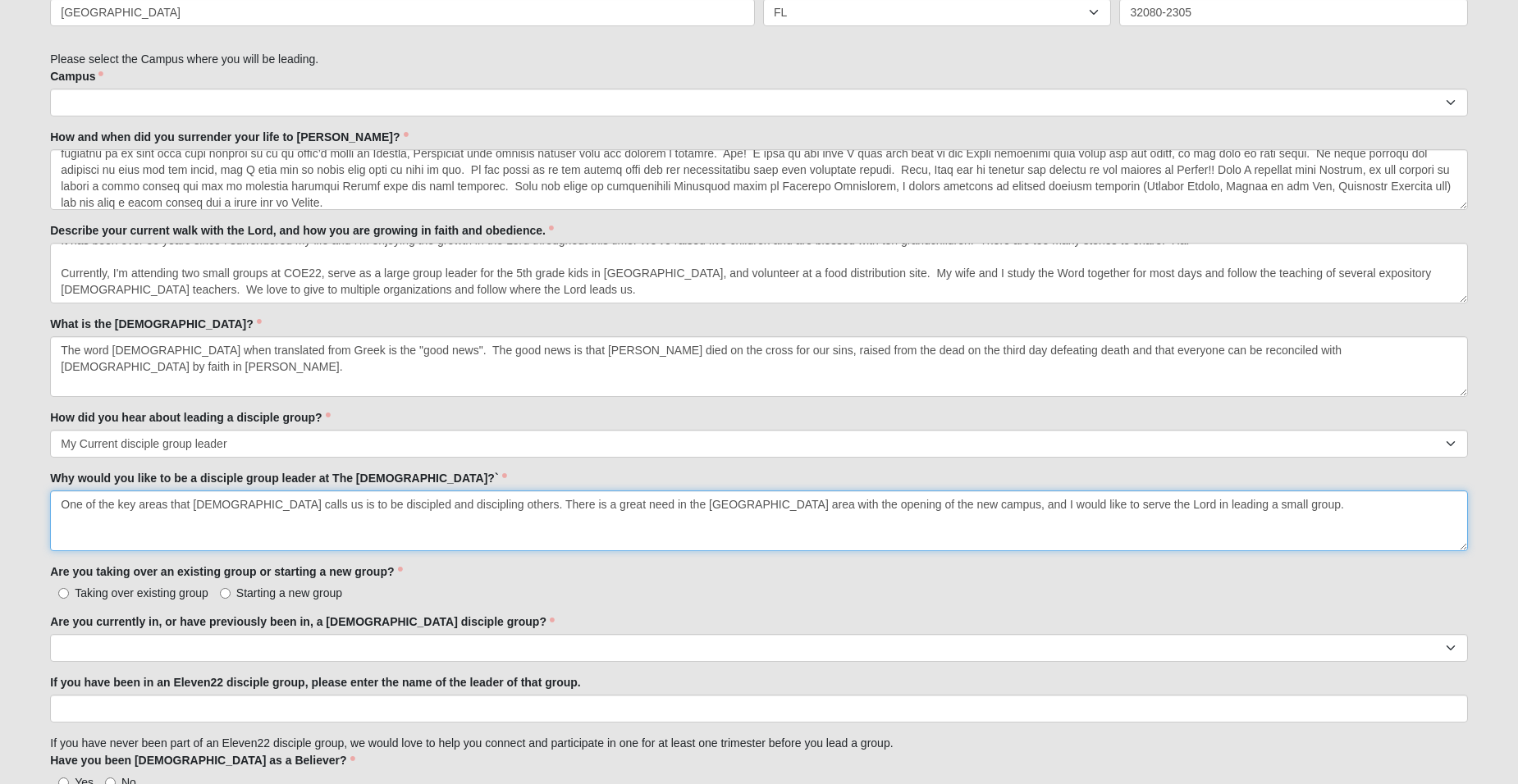
type textarea "One of the key areas that [DEMOGRAPHIC_DATA] calls us is to be discipled and di…"
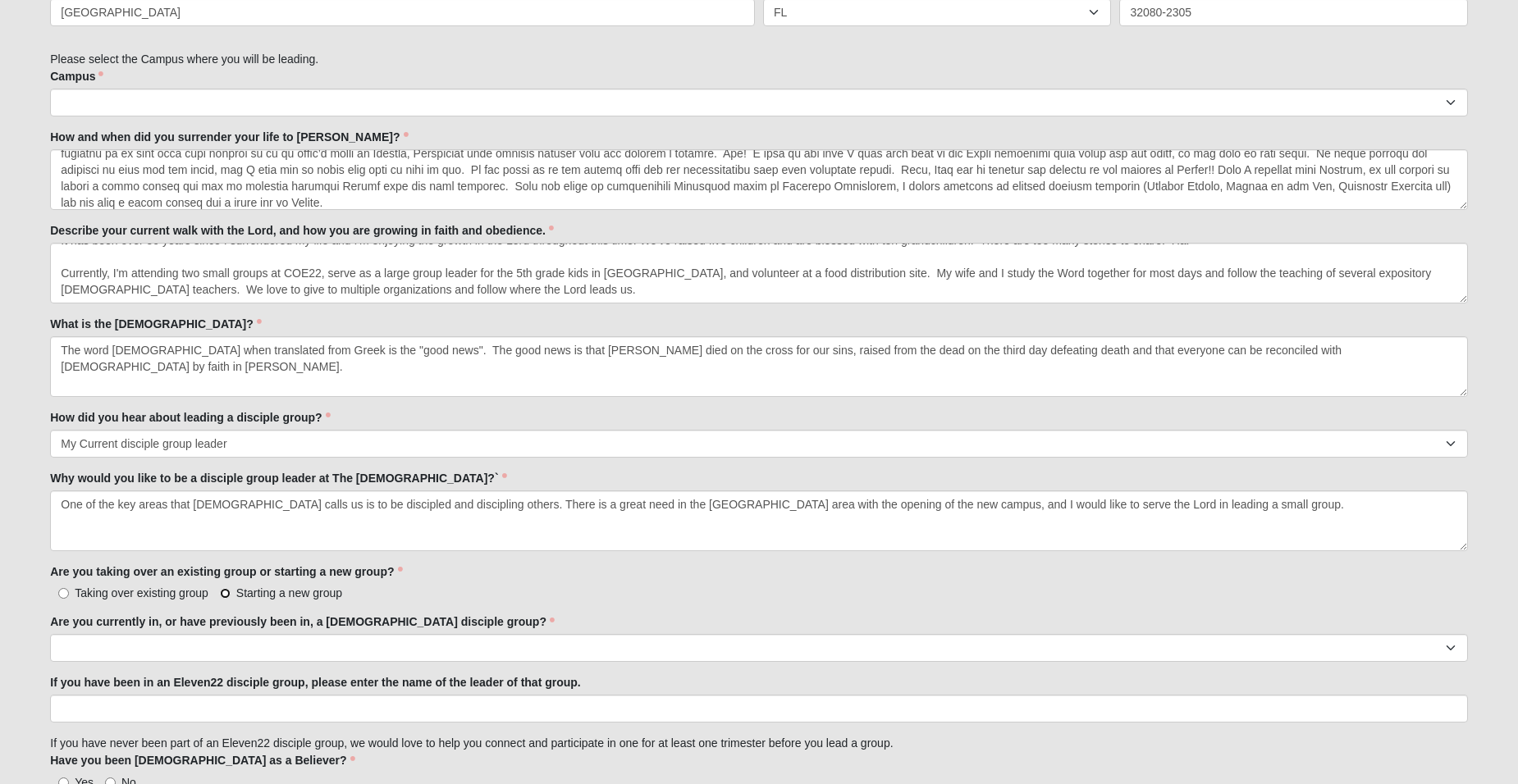
click at [225, 590] on input "Starting a new group" at bounding box center [225, 593] width 11 height 11
radio input "true"
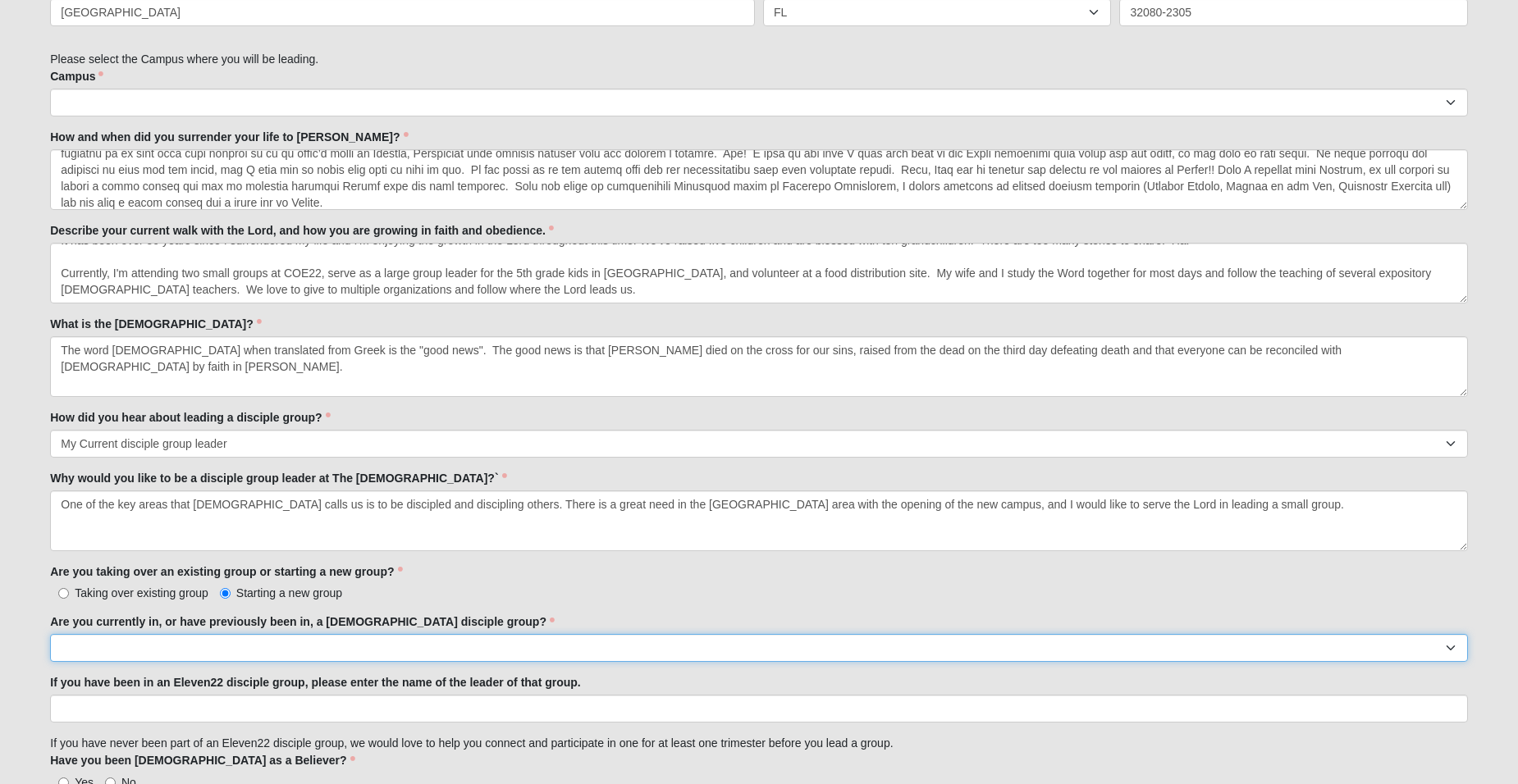
click at [157, 643] on select "Yes No" at bounding box center [759, 648] width 1418 height 28
select select "Yes"
click at [50, 634] on select "Yes No" at bounding box center [759, 648] width 1418 height 28
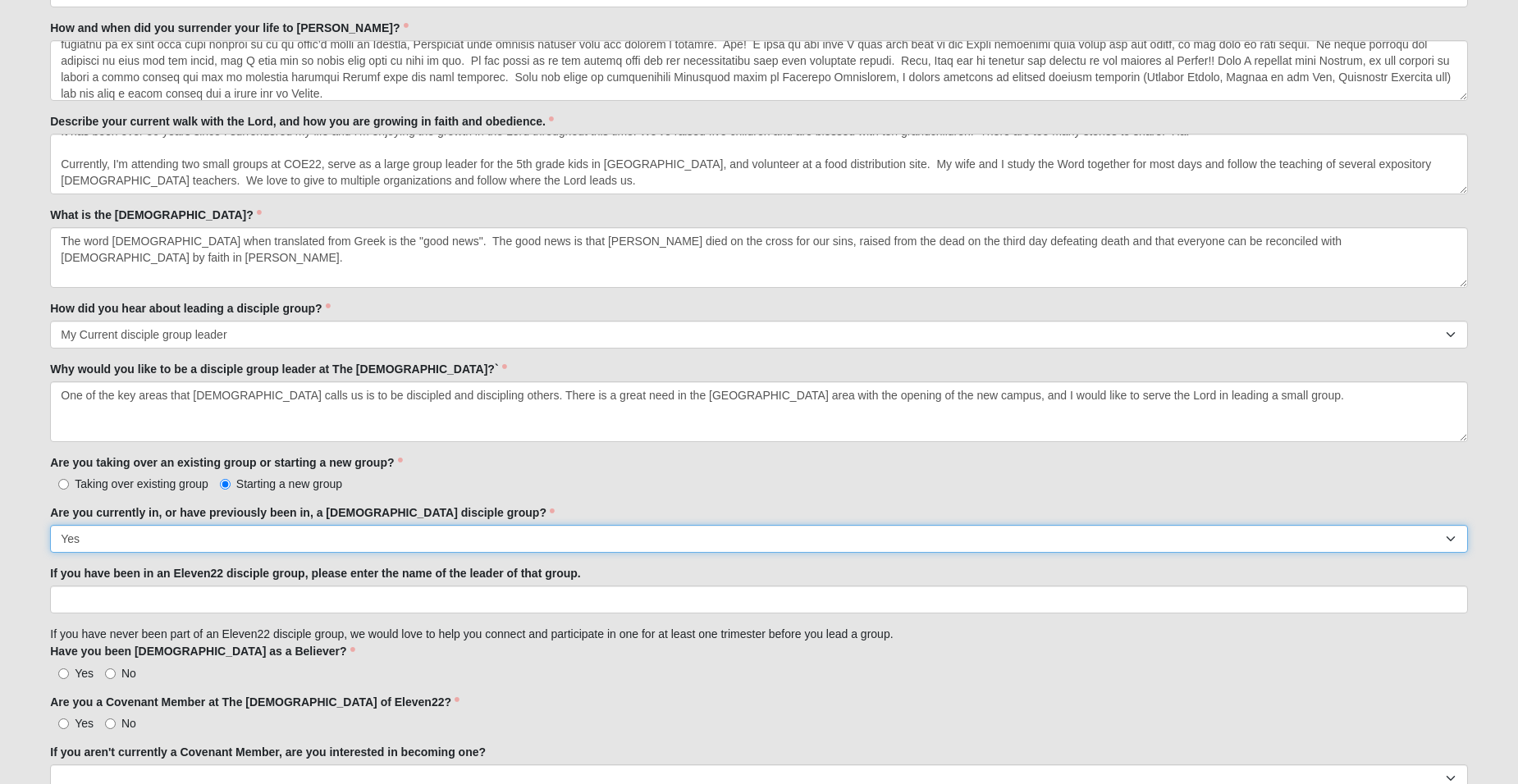
scroll to position [875, 0]
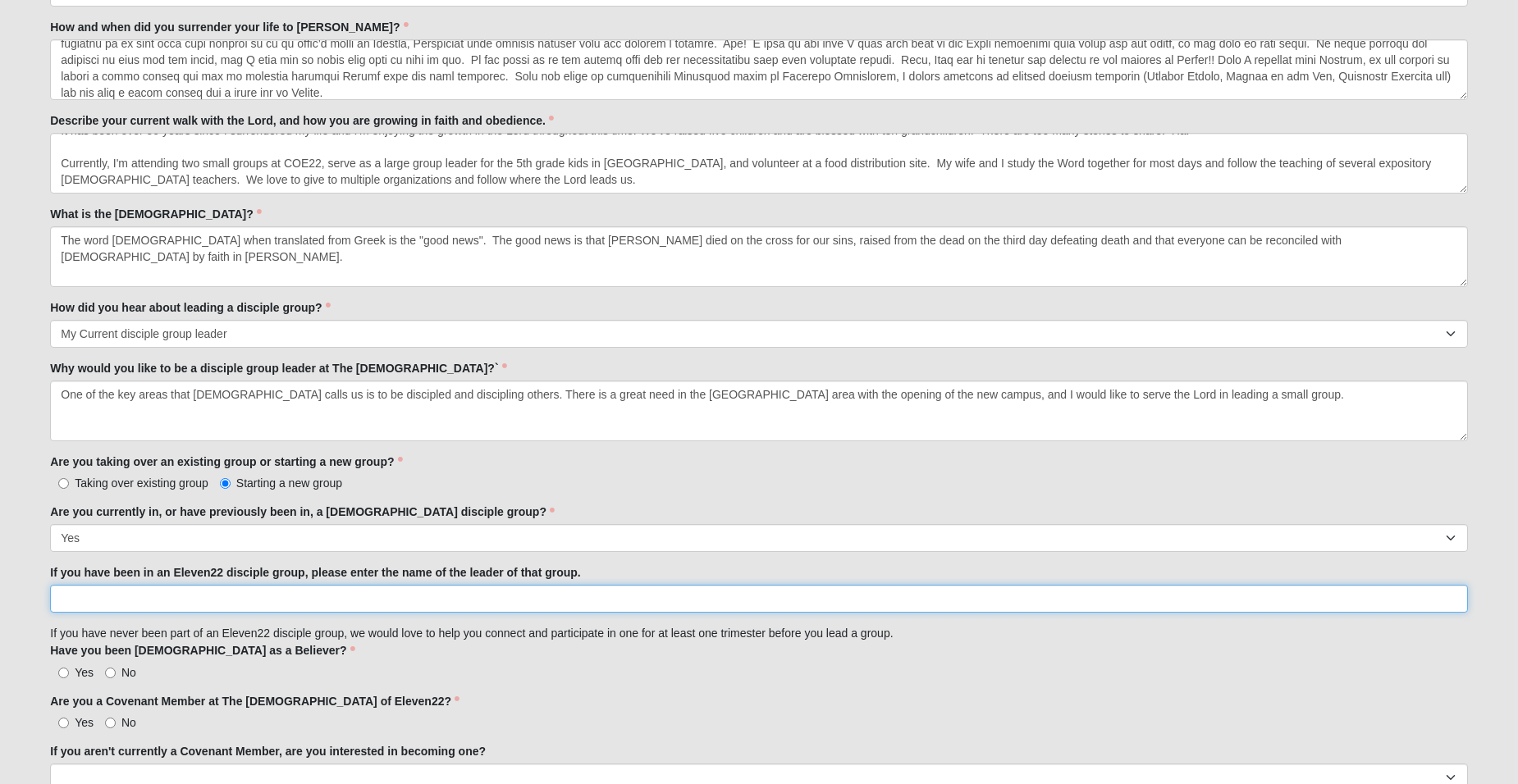
click at [140, 598] on input "If you have been in an Eleven22 disciple group, please enter the name of the le…" at bounding box center [759, 599] width 1418 height 28
type input "Two groups: [PERSON_NAME] Men"
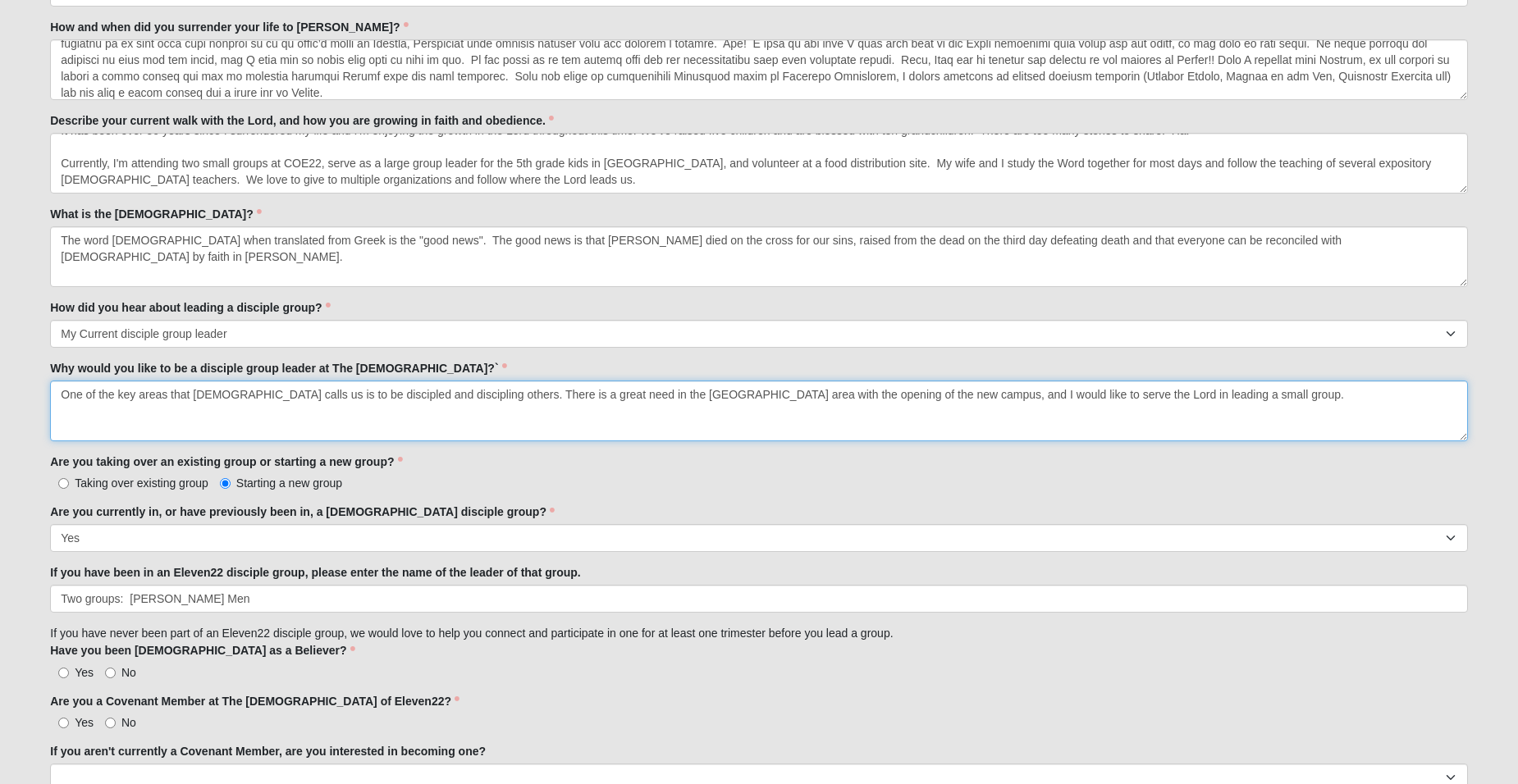
click at [1218, 393] on textarea "One of the key areas that [DEMOGRAPHIC_DATA] calls us is to be discipled and di…" at bounding box center [759, 410] width 1418 height 60
click at [1206, 392] on textarea "One of the key areas that [DEMOGRAPHIC_DATA] calls us is to be discipled and di…" at bounding box center [759, 410] width 1418 height 60
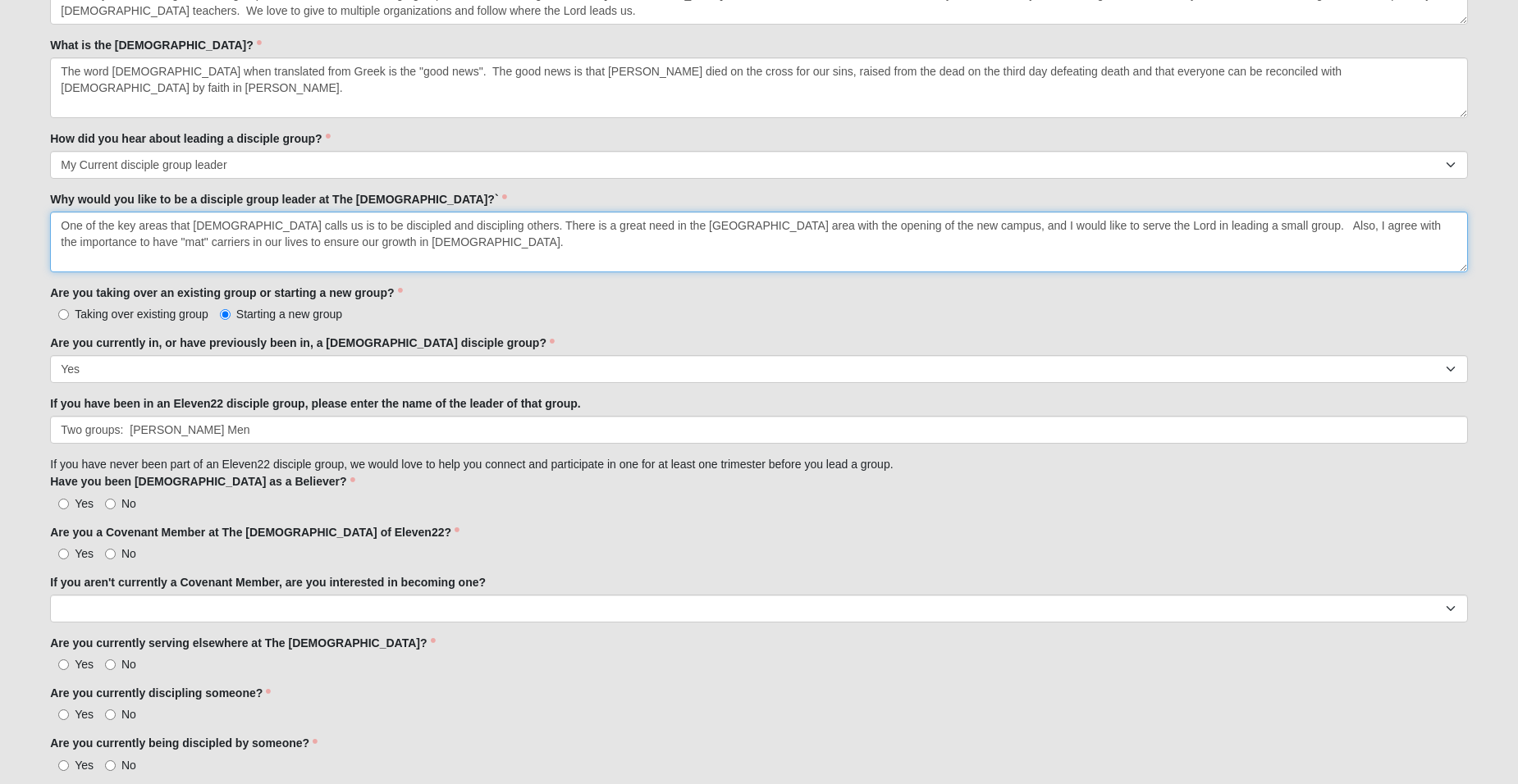
scroll to position [1066, 0]
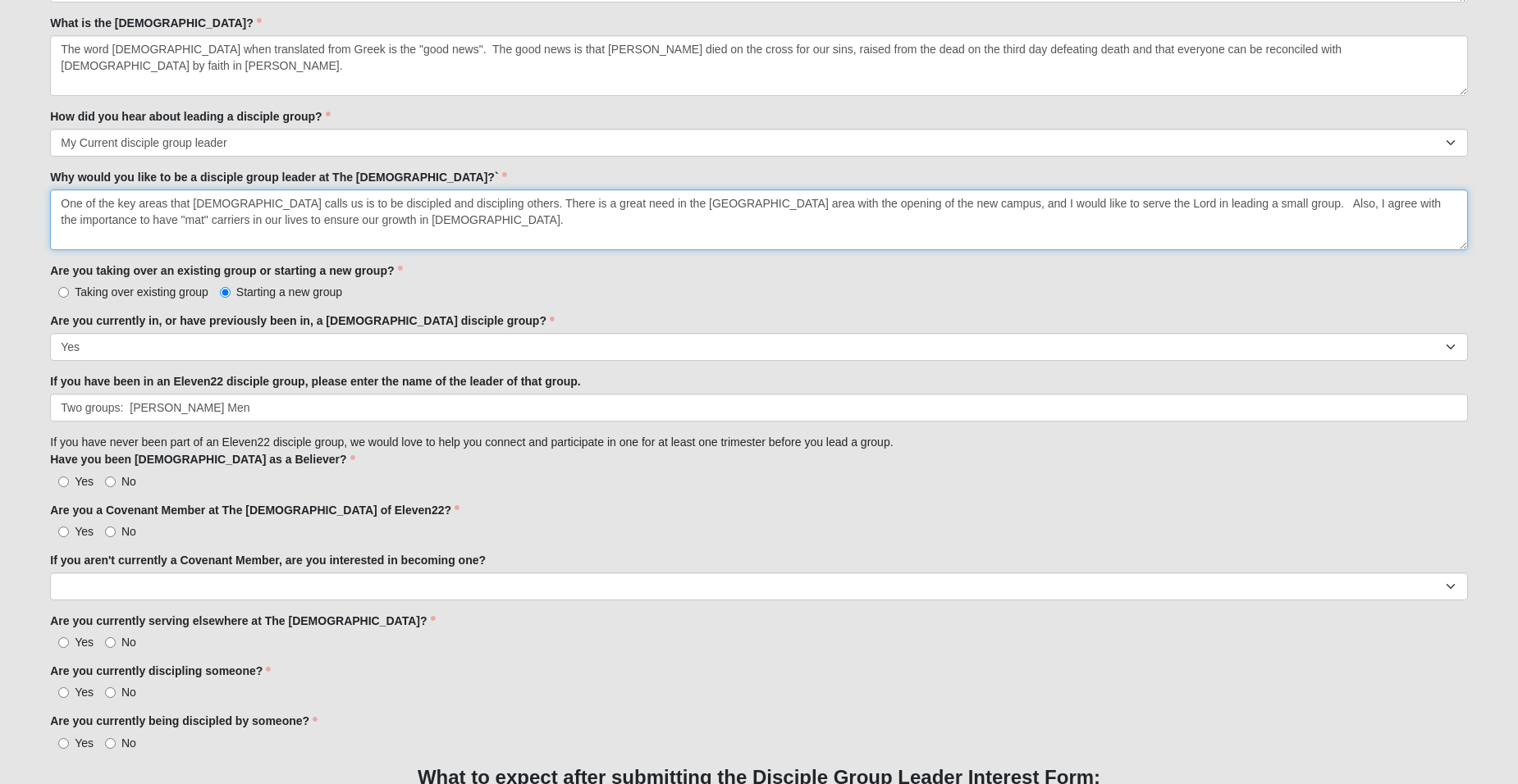
type textarea "One of the key areas that [DEMOGRAPHIC_DATA] calls us is to be discipled and di…"
drag, startPoint x: 238, startPoint y: 406, endPoint x: 213, endPoint y: 400, distance: 25.7
click at [213, 400] on input "Two groups: [PERSON_NAME] Men" at bounding box center [759, 407] width 1418 height 28
type input "Two groups: [PERSON_NAME], [PERSON_NAME]"
drag, startPoint x: 288, startPoint y: 221, endPoint x: 344, endPoint y: 213, distance: 56.6
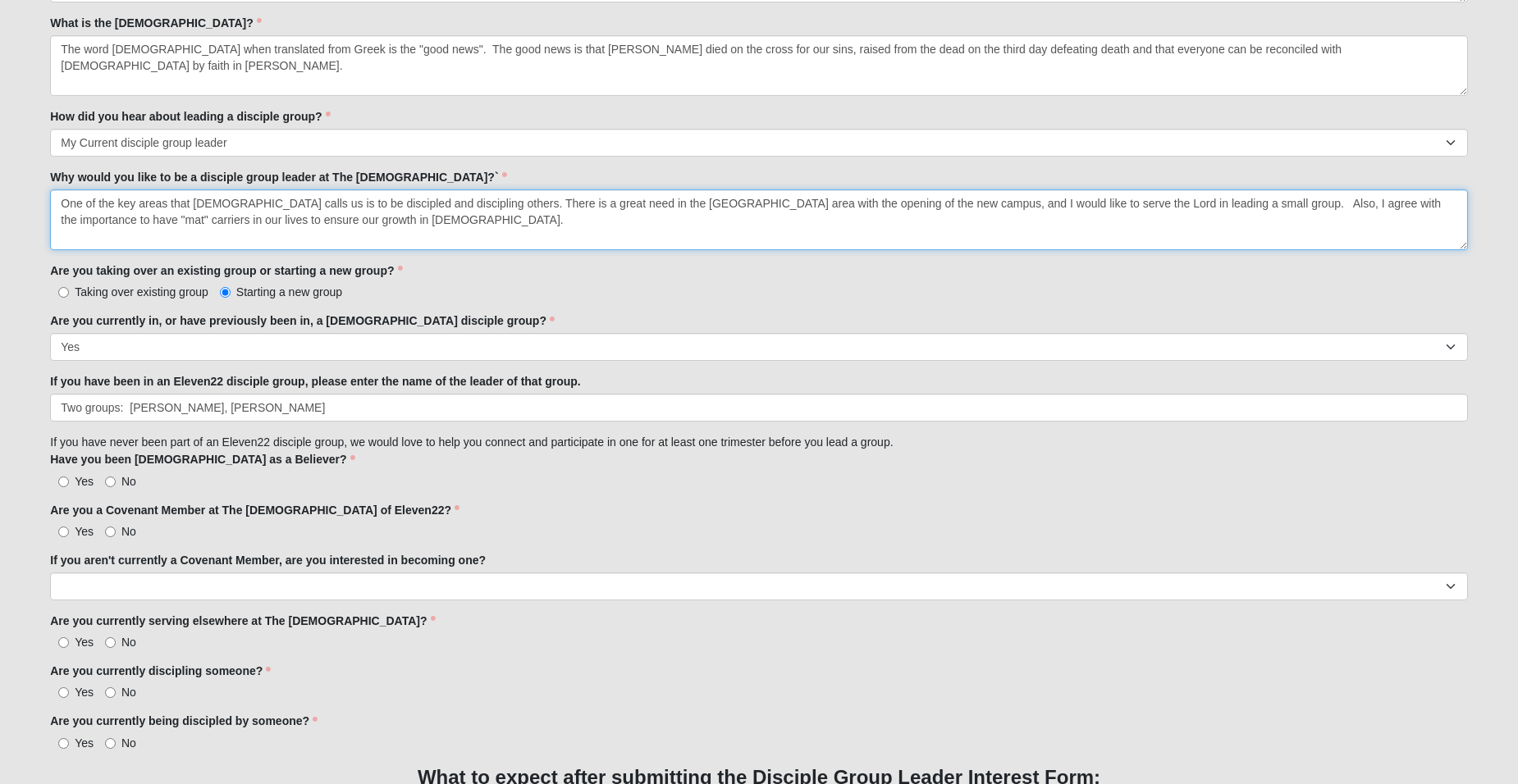
click at [344, 213] on textarea "One of the key areas that [DEMOGRAPHIC_DATA] calls us is to be discipled and di…" at bounding box center [759, 219] width 1418 height 60
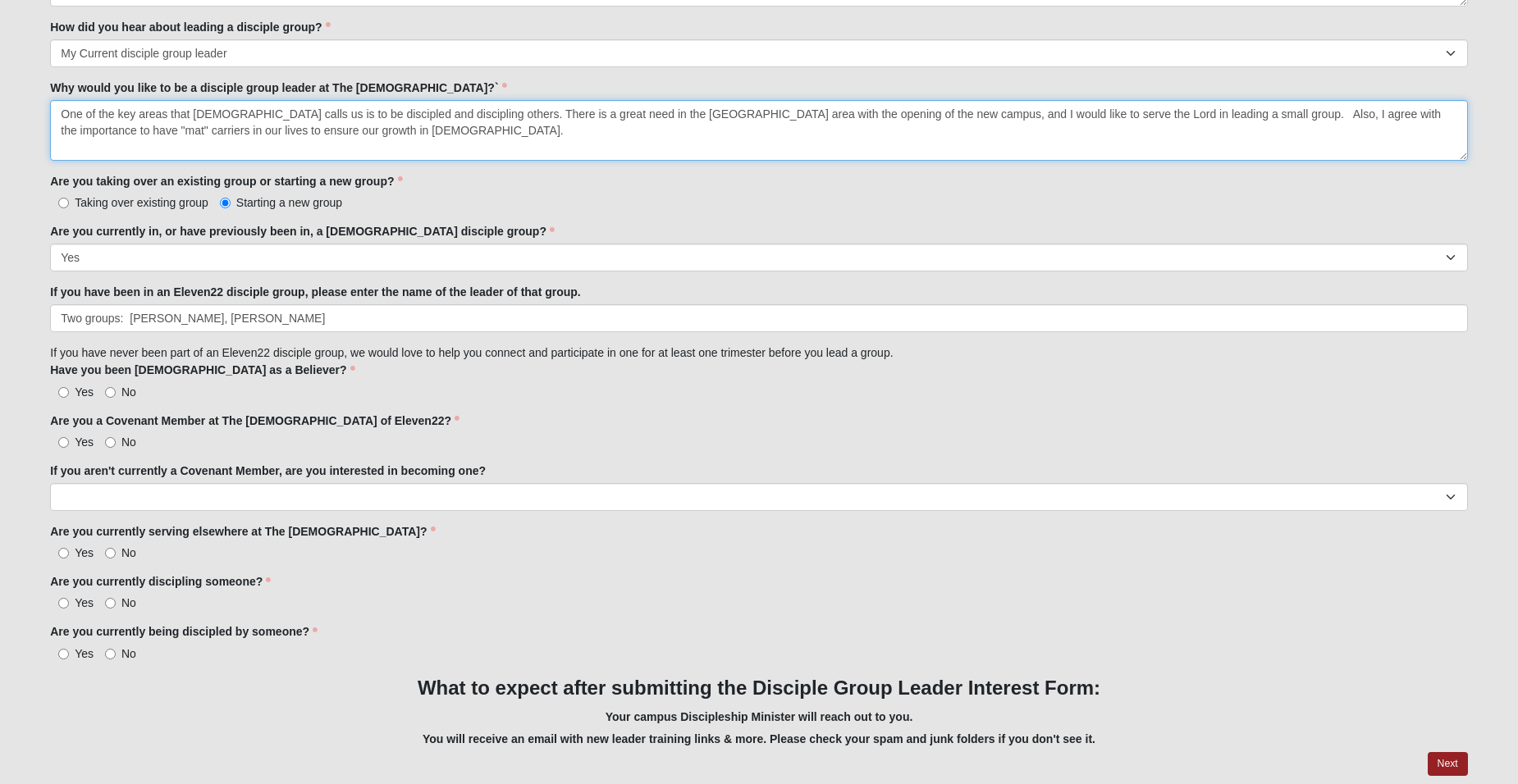
scroll to position [1176, 0]
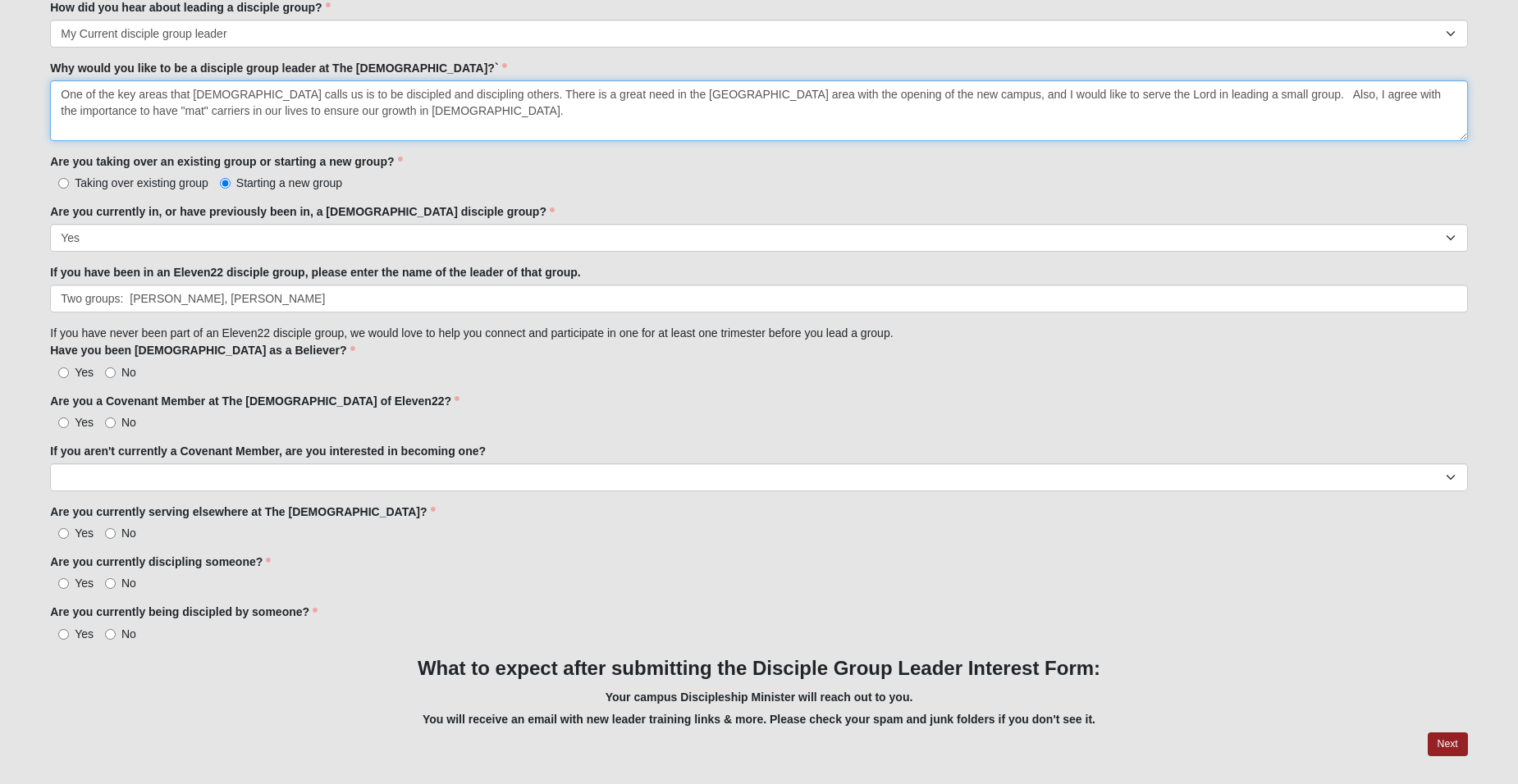
type textarea "One of the key areas that [DEMOGRAPHIC_DATA] calls us is to be discipled and di…"
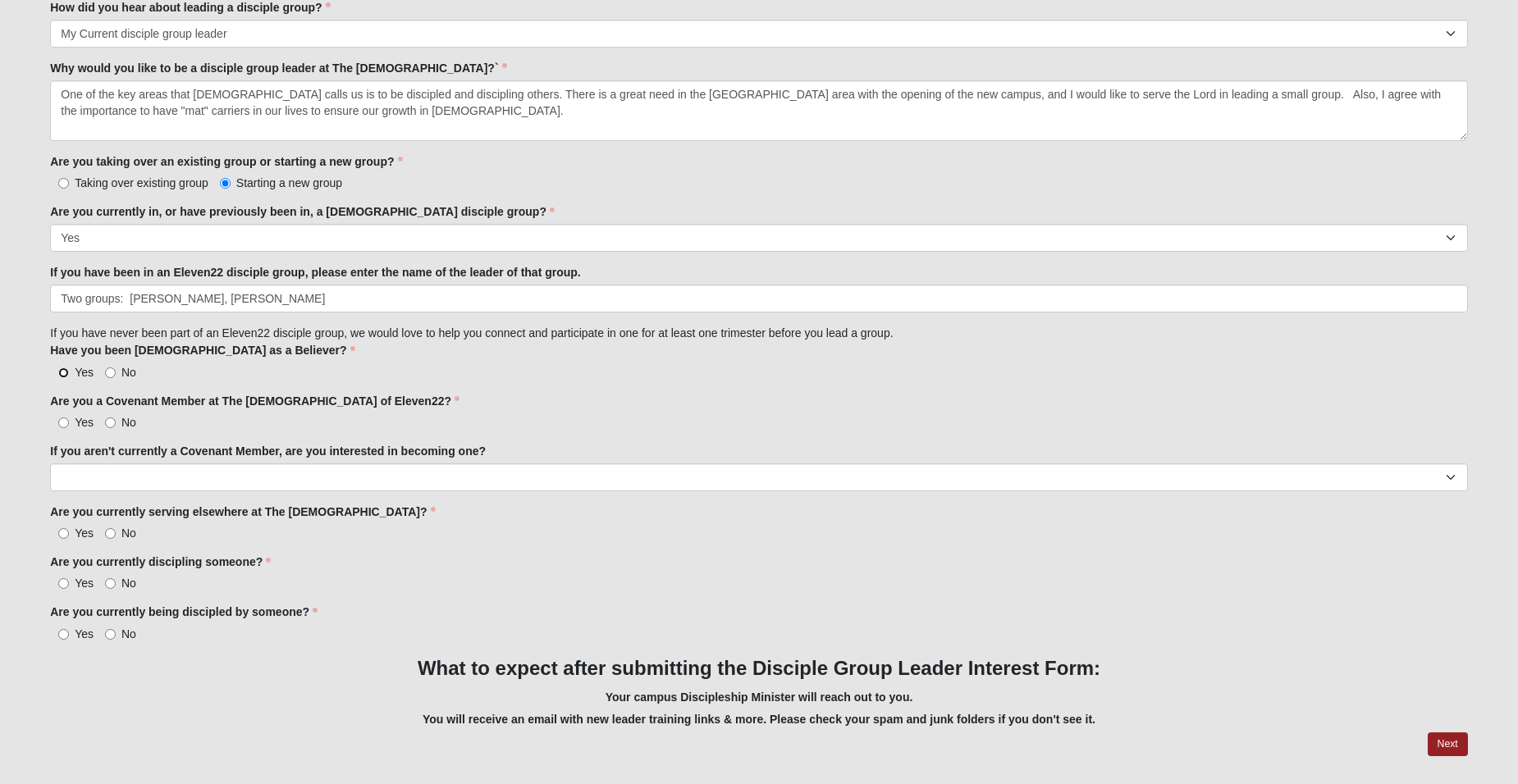
click at [60, 367] on input "Yes" at bounding box center [63, 372] width 11 height 11
radio input "true"
click at [110, 422] on input "No" at bounding box center [110, 423] width 11 height 11
radio input "true"
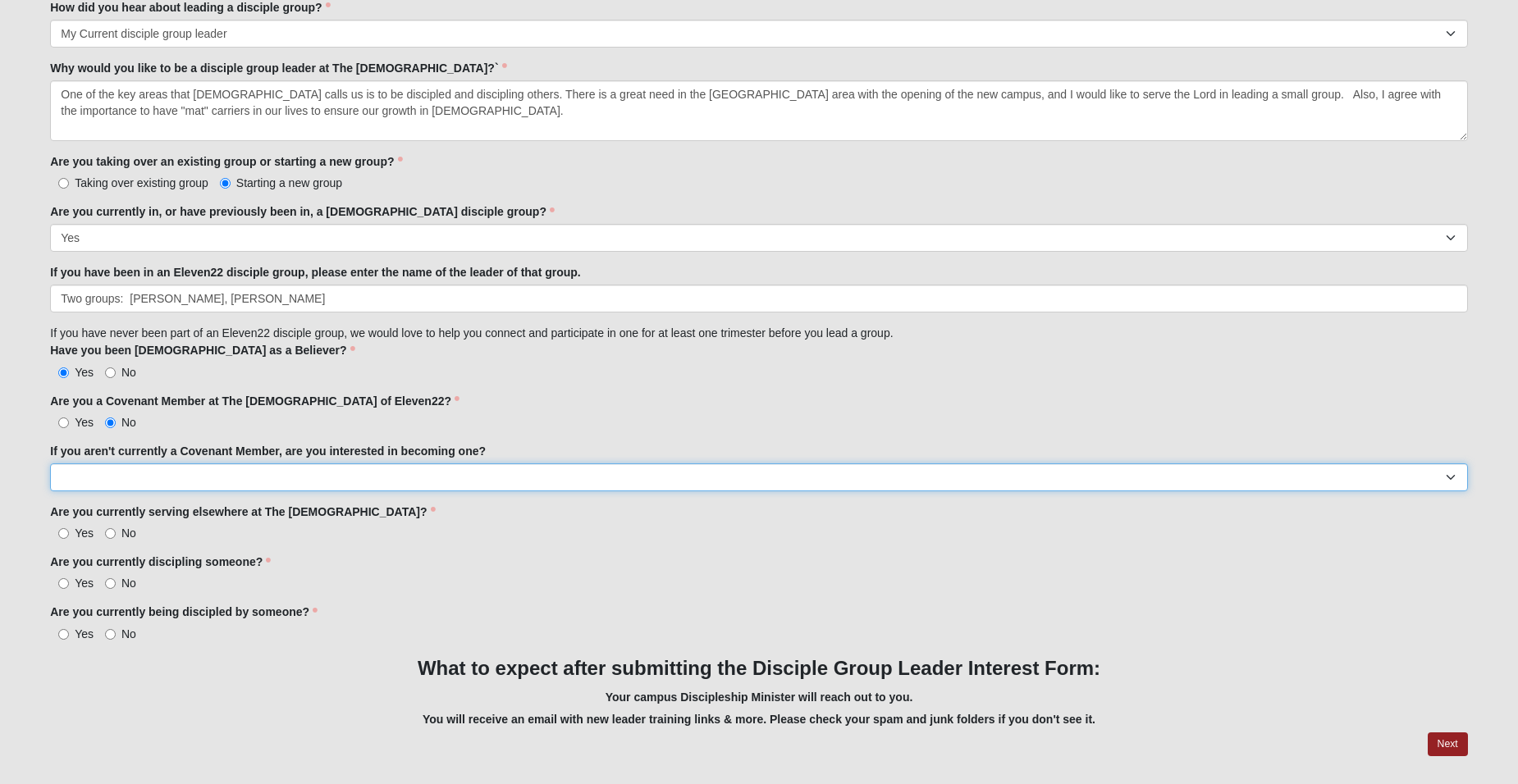
click at [88, 478] on select "Yes No" at bounding box center [759, 477] width 1418 height 28
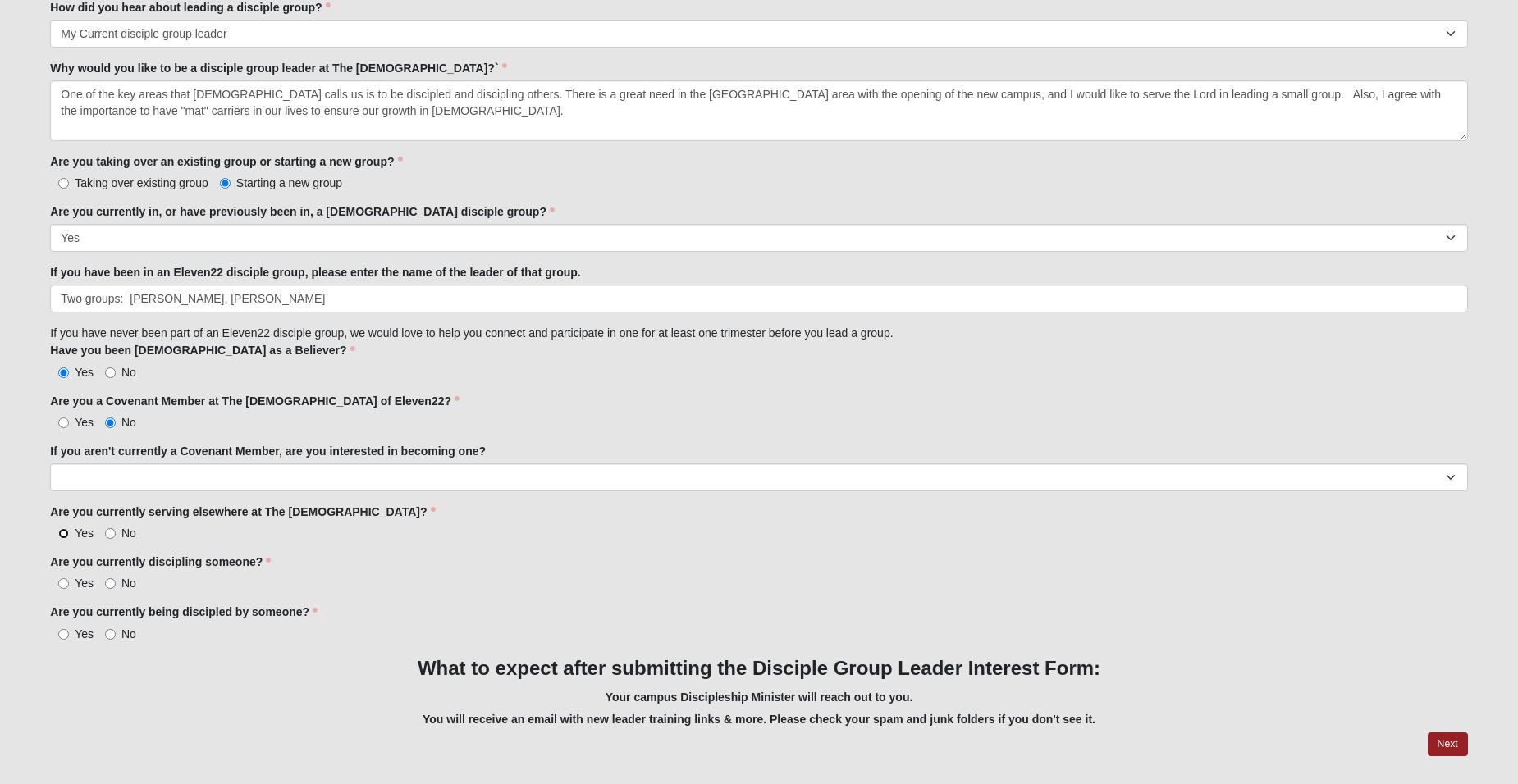
click at [62, 531] on input "Yes" at bounding box center [63, 533] width 11 height 11
radio input "true"
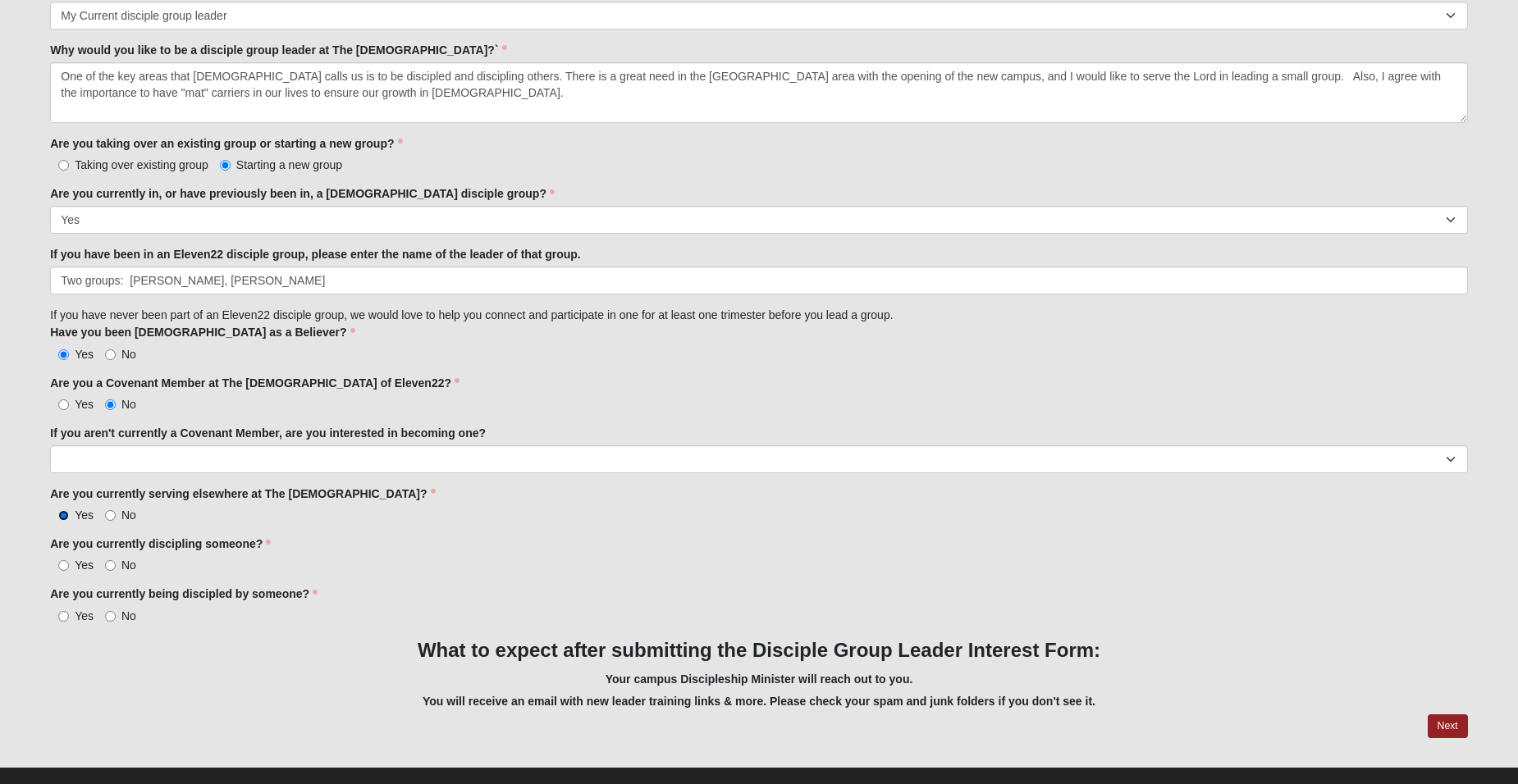
scroll to position [1219, 0]
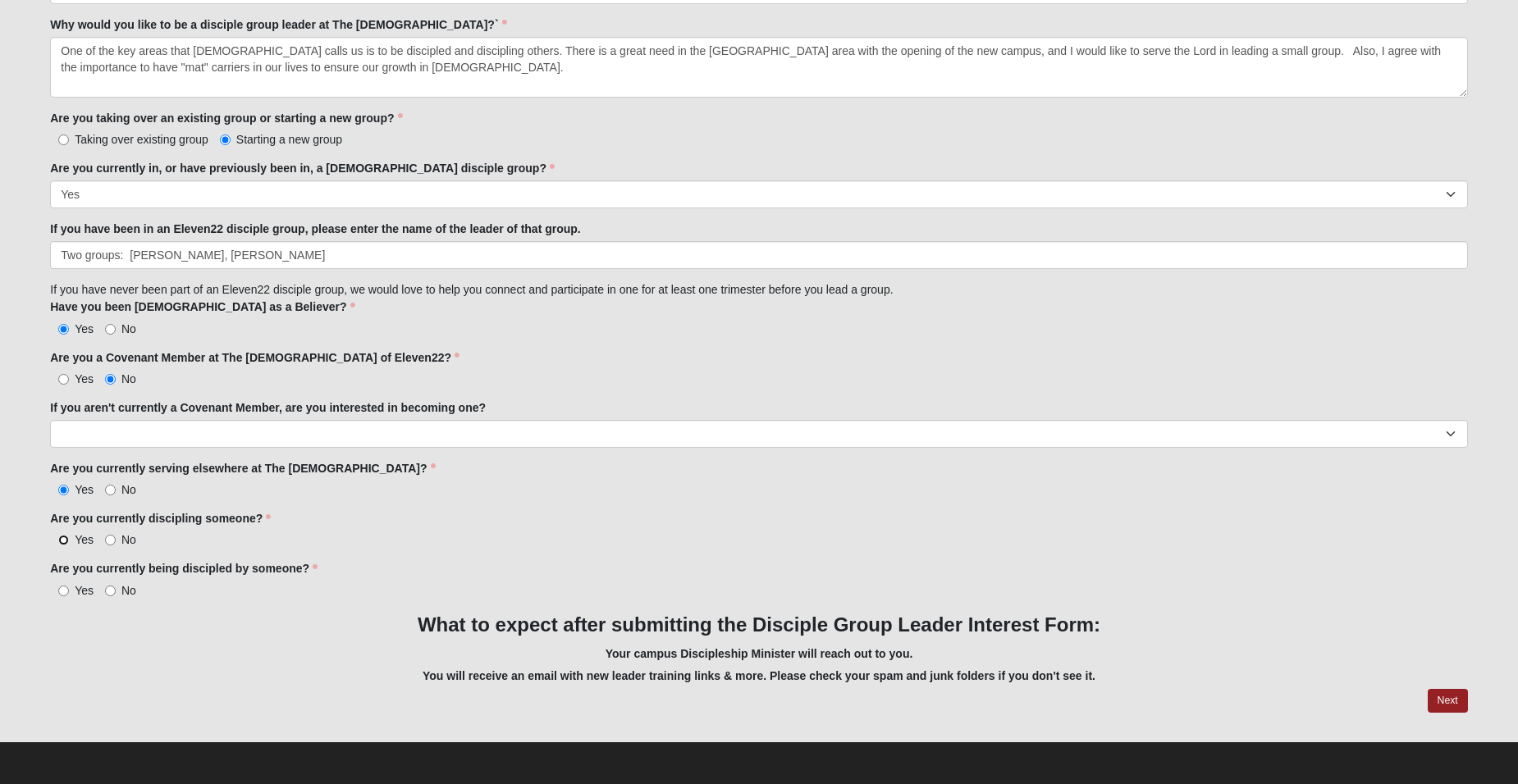
click at [62, 534] on input "Yes" at bounding box center [63, 540] width 11 height 11
radio input "true"
click at [60, 588] on input "Yes" at bounding box center [63, 591] width 11 height 11
radio input "true"
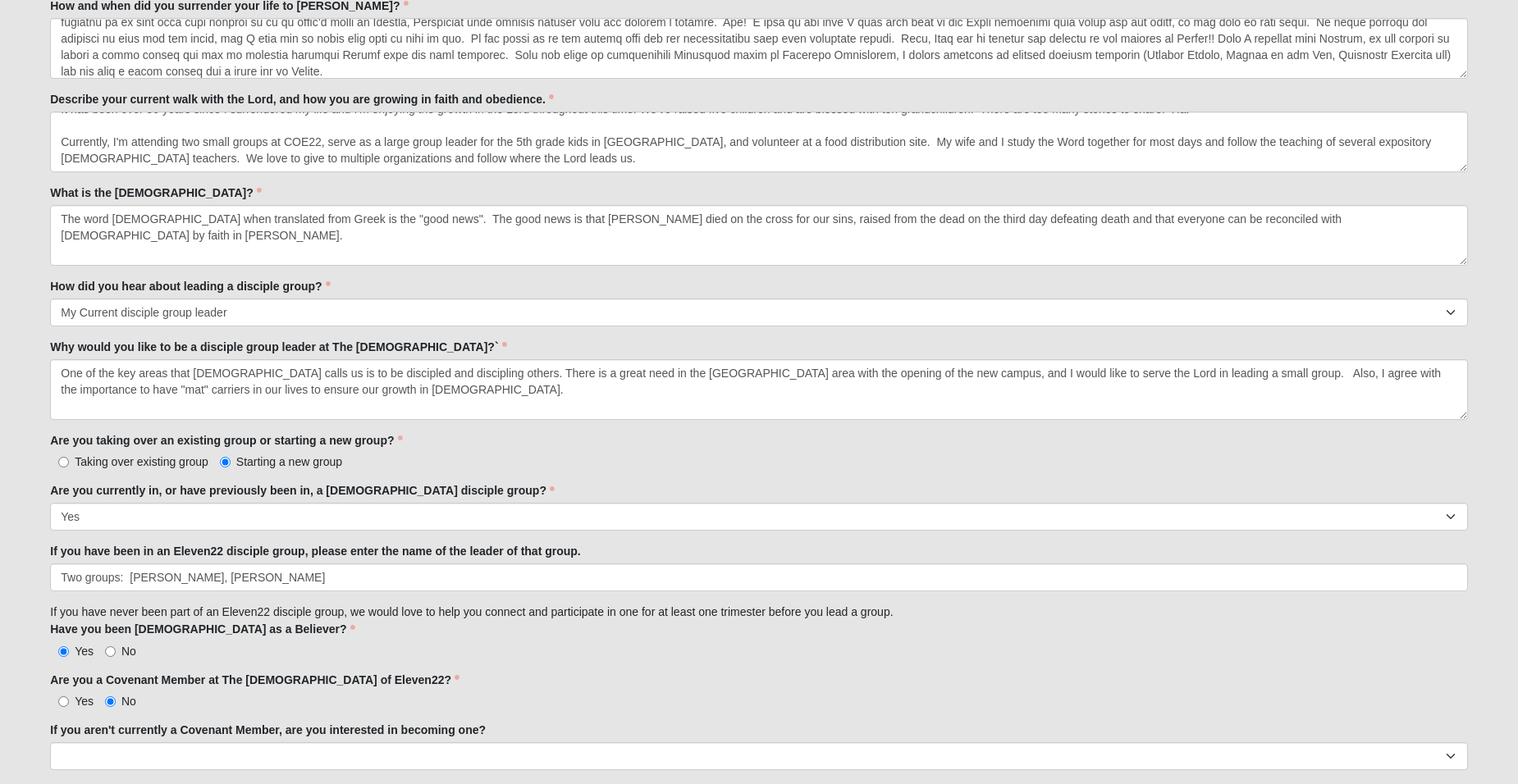
scroll to position [892, 0]
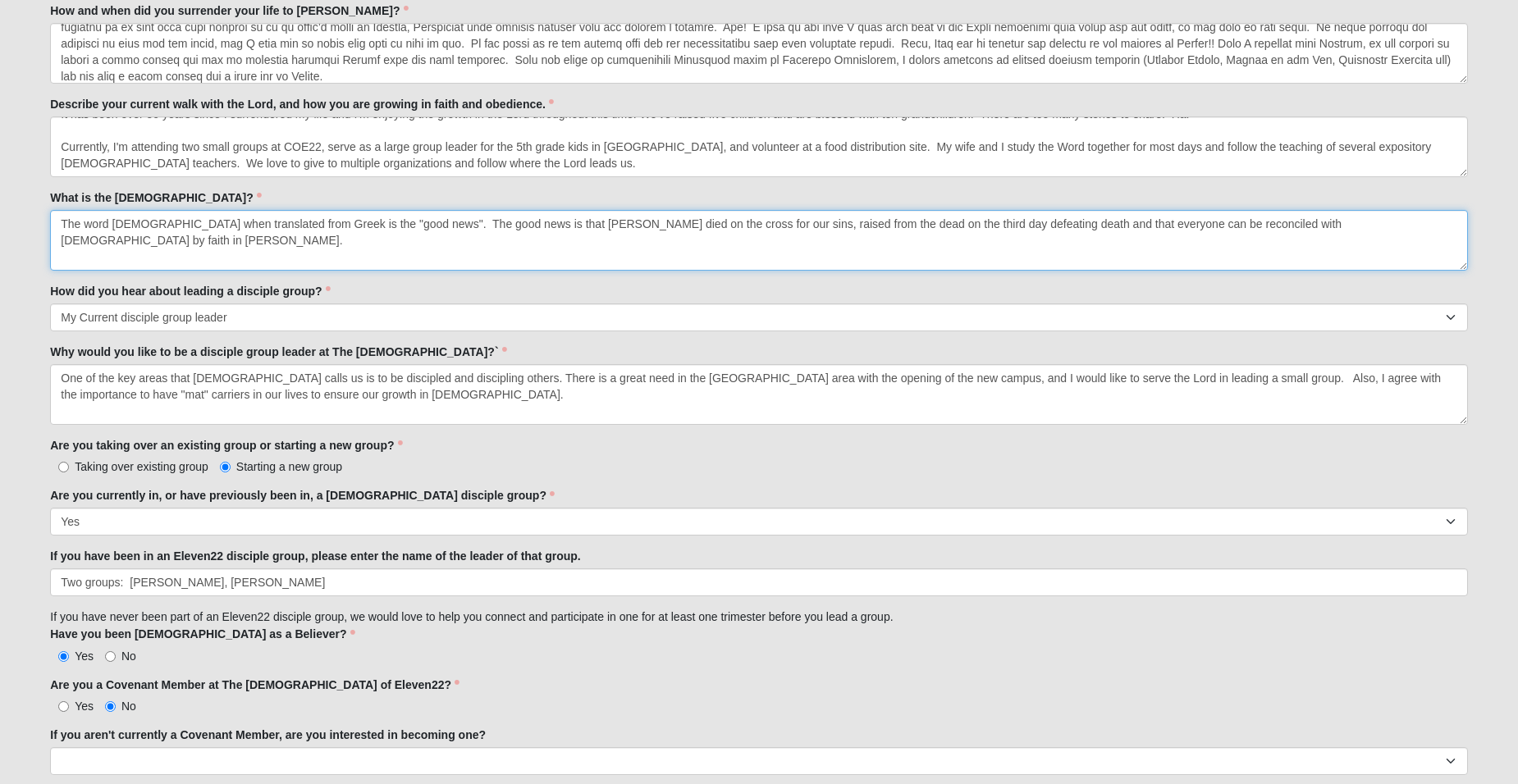
click at [973, 223] on textarea "The word [DEMOGRAPHIC_DATA] when translated from Greek is the "good news". The …" at bounding box center [759, 240] width 1418 height 60
click at [1343, 224] on textarea "The word [DEMOGRAPHIC_DATA] when translated from Greek is the "good news". The …" at bounding box center [759, 240] width 1418 height 60
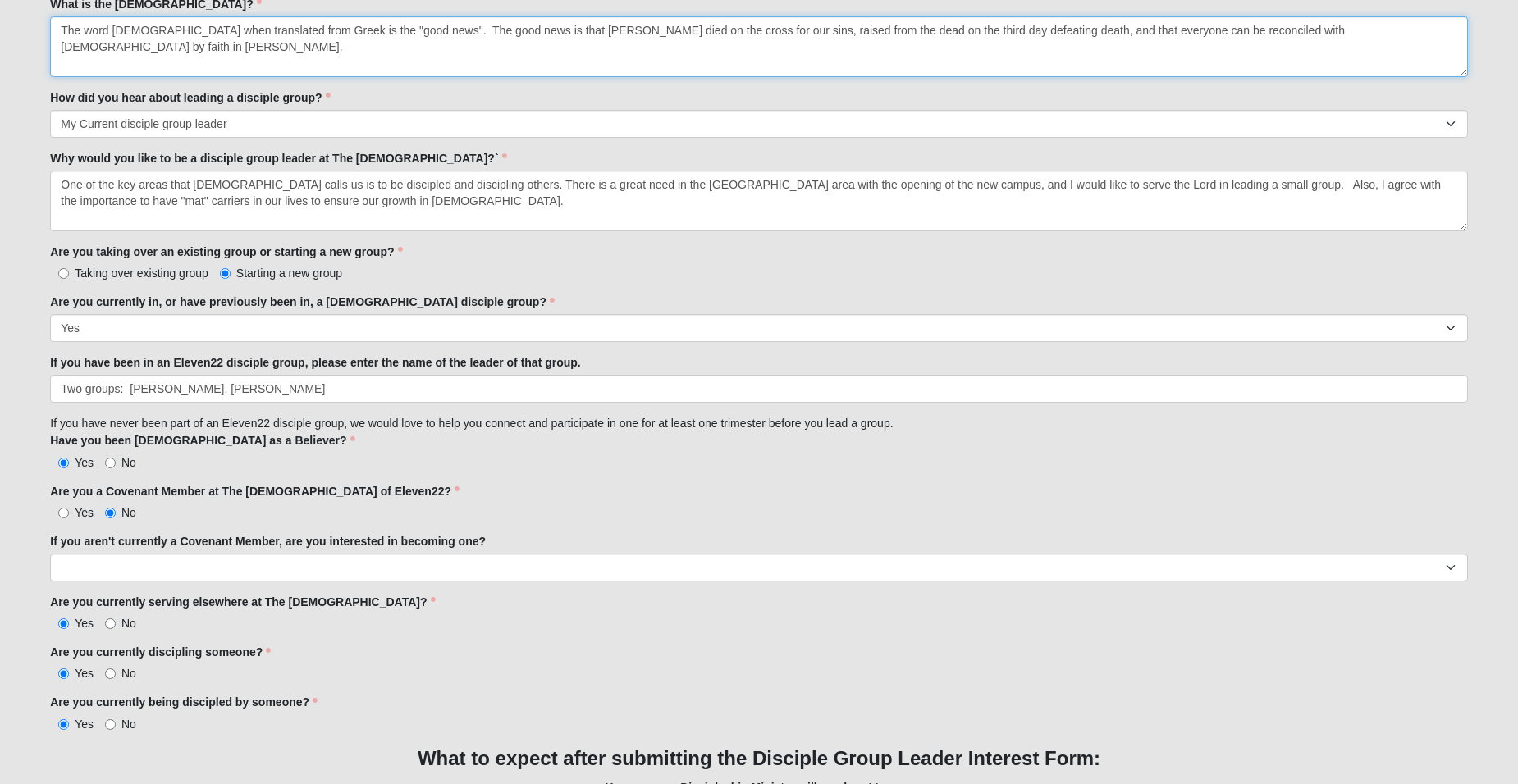
scroll to position [1219, 0]
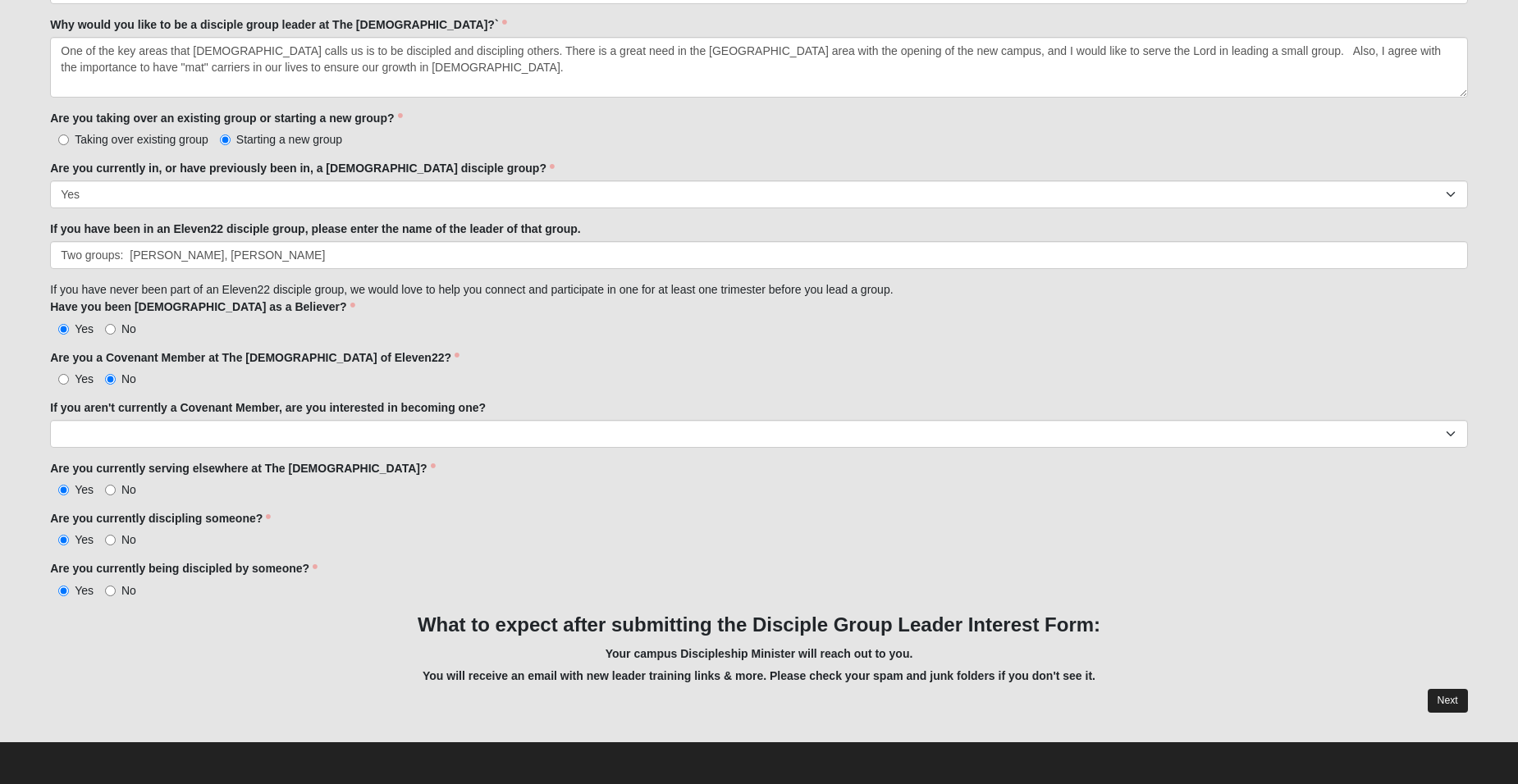
type textarea "The word [DEMOGRAPHIC_DATA] when translated from Greek is the "good news". The …"
click at [1453, 698] on link "Next" at bounding box center [1448, 700] width 40 height 24
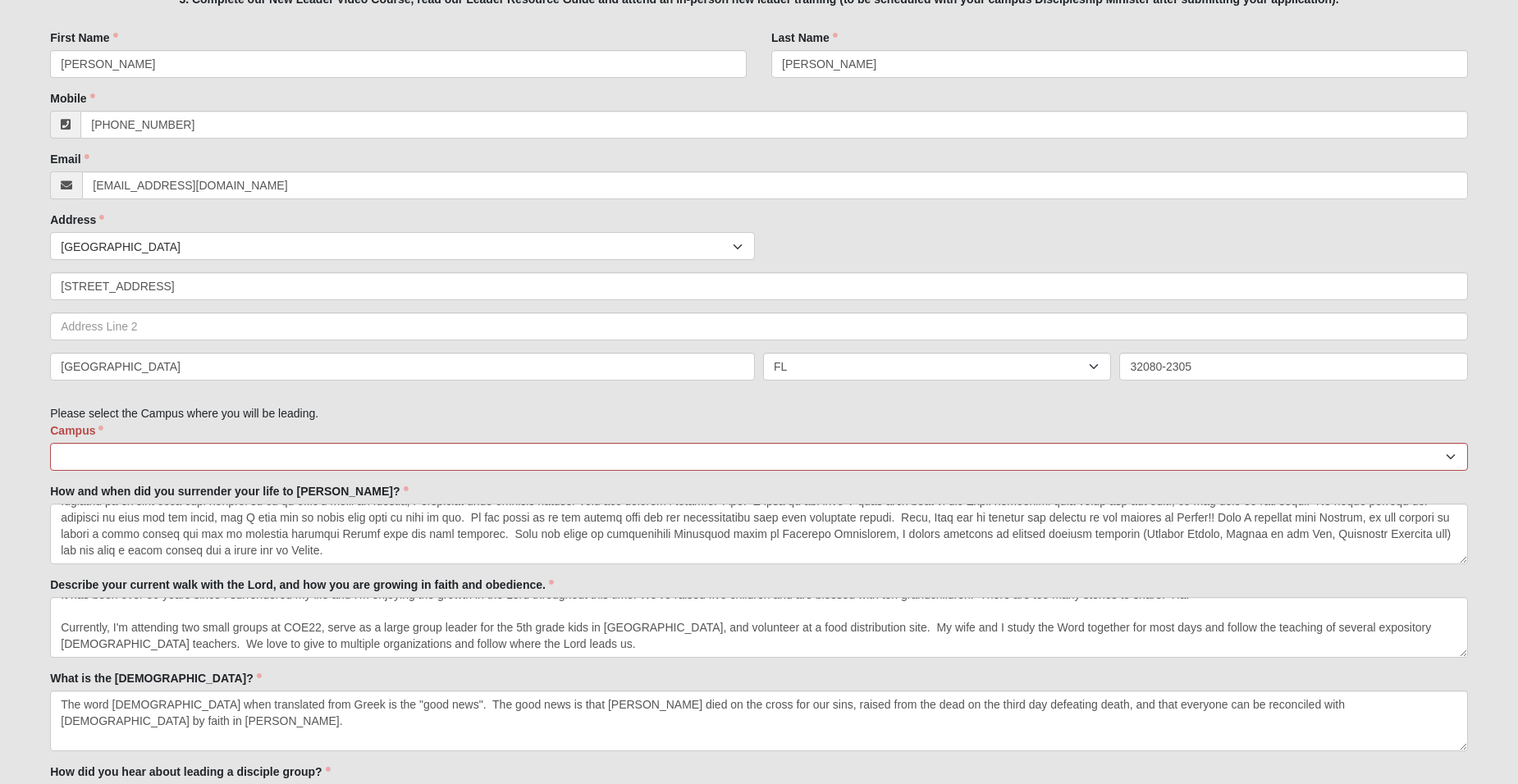
scroll to position [547, 0]
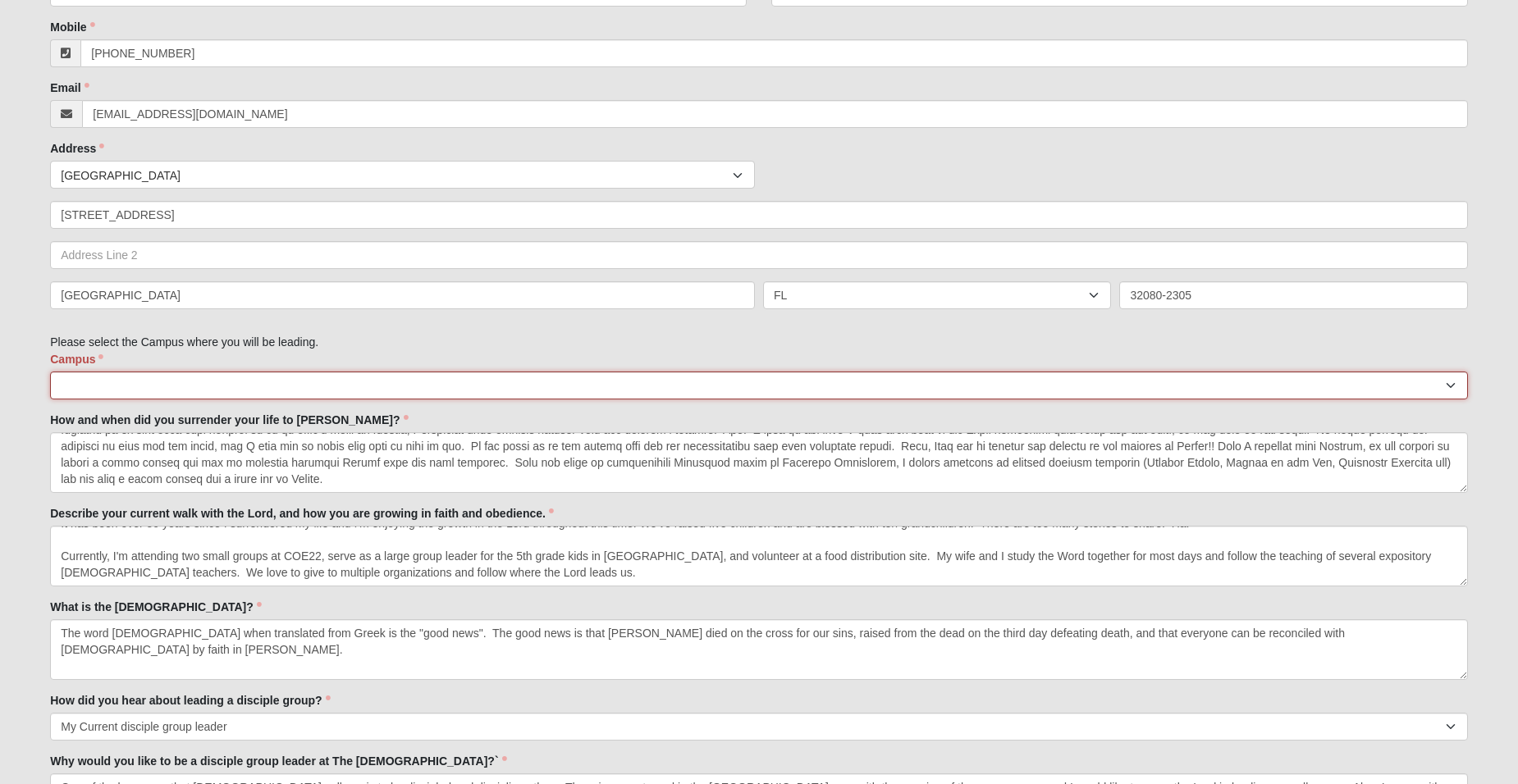
click at [1451, 385] on select "Arlington Baymeadows Eleven22 Online [PERSON_NAME][GEOGRAPHIC_DATA] Jesup Manda…" at bounding box center [759, 385] width 1418 height 28
select select "3"
click at [50, 371] on select "Arlington Baymeadows Eleven22 Online [PERSON_NAME][GEOGRAPHIC_DATA] Jesup Manda…" at bounding box center [759, 385] width 1418 height 28
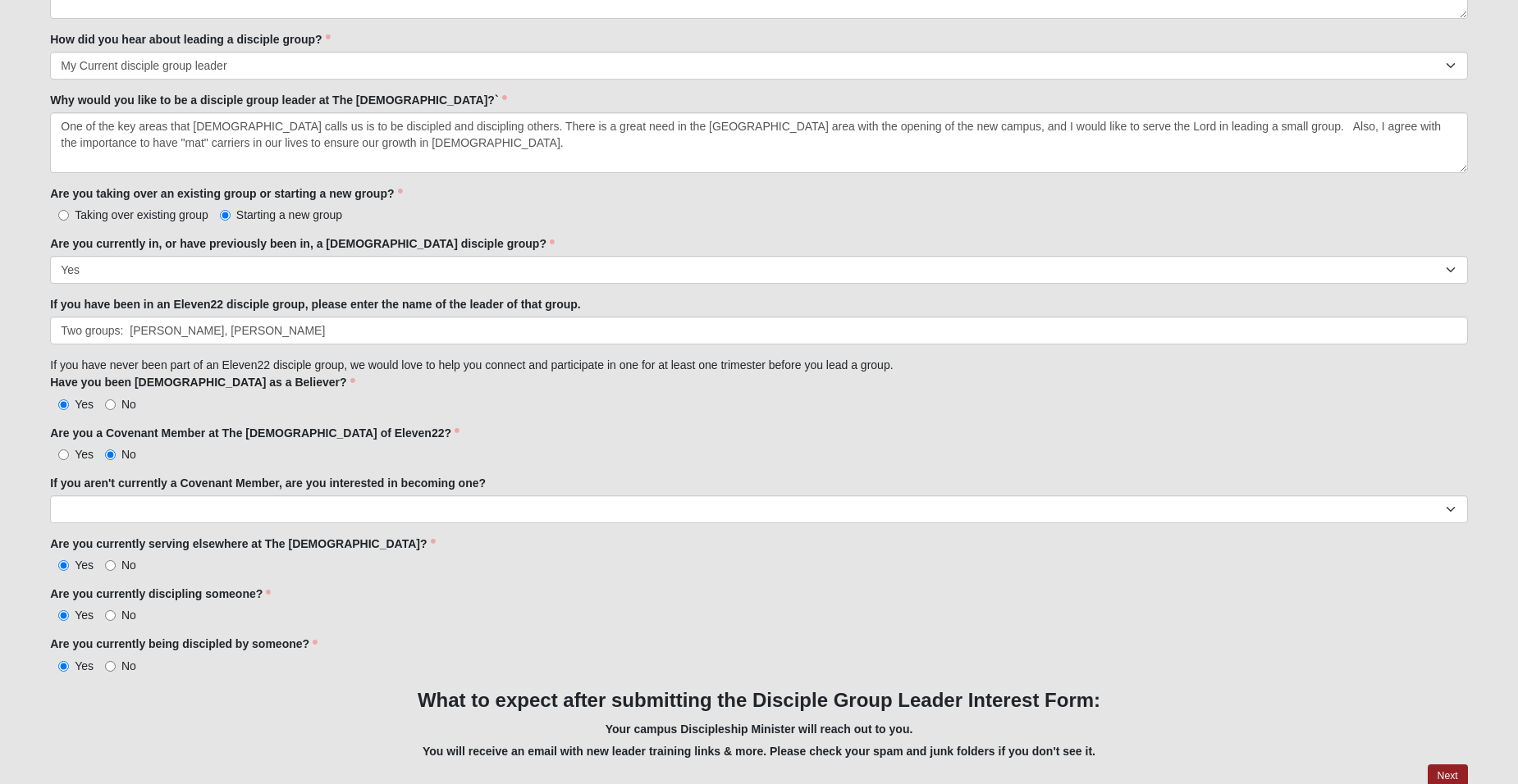
scroll to position [1284, 0]
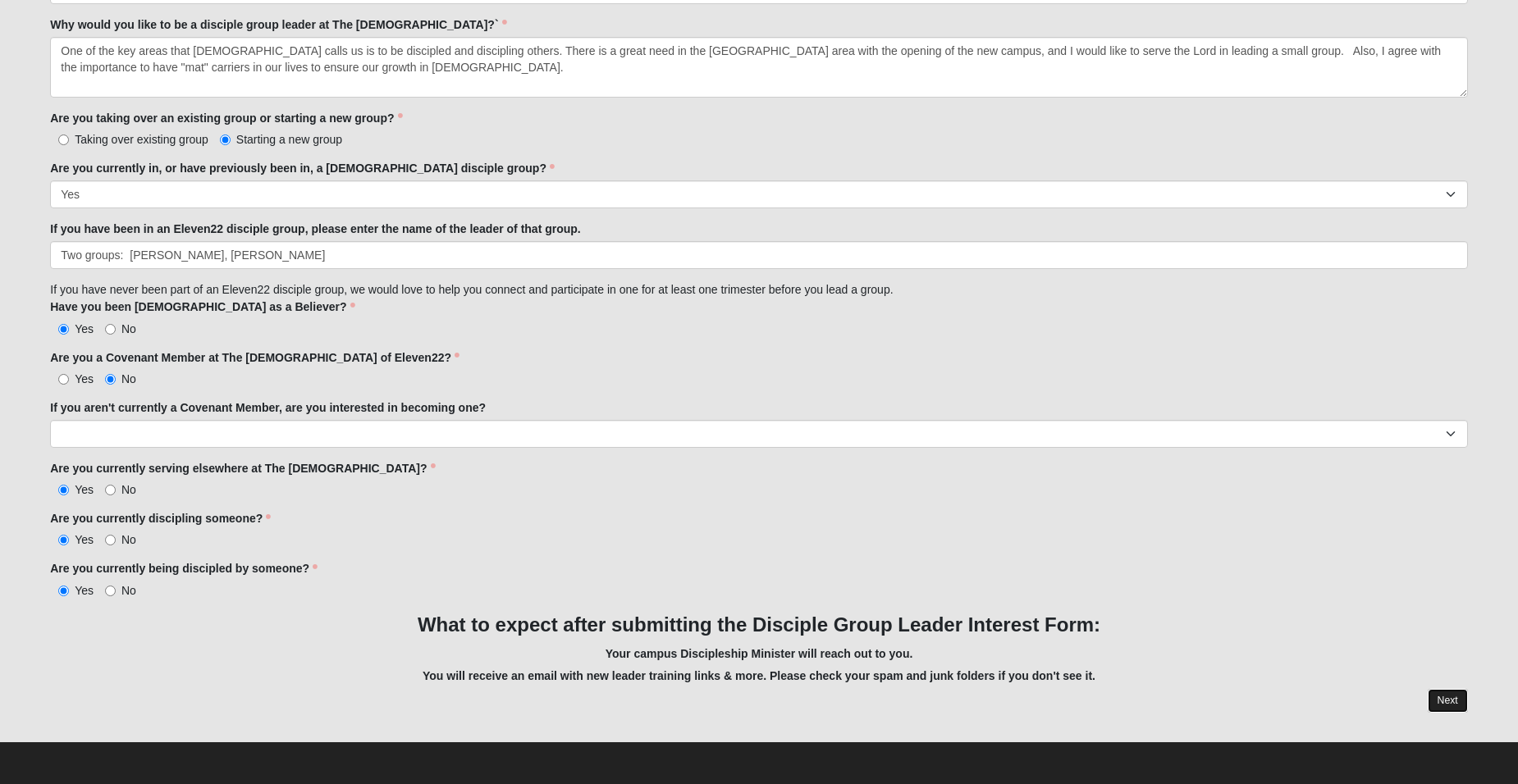
click at [1438, 699] on link "Next" at bounding box center [1448, 700] width 40 height 24
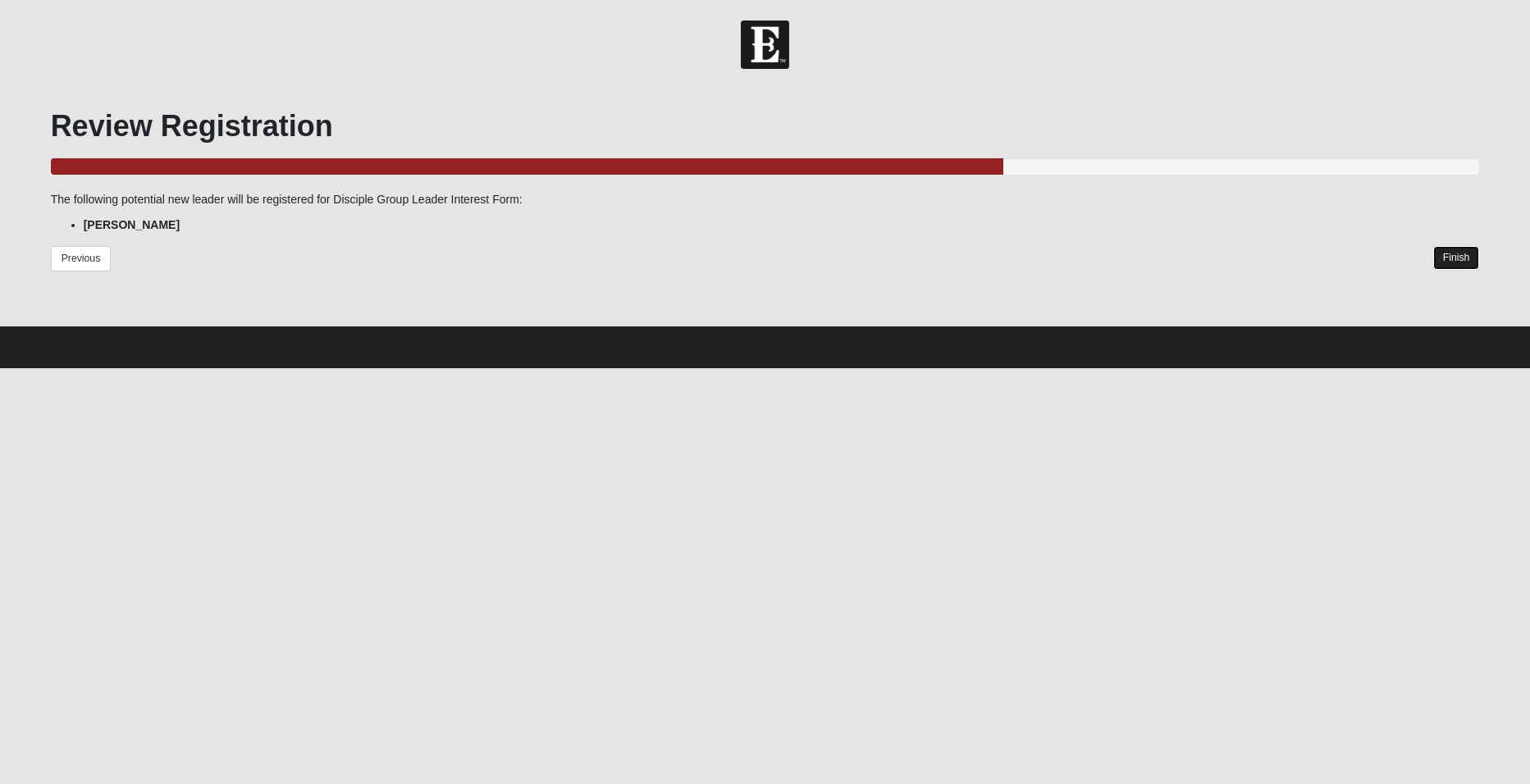
click at [1455, 254] on link "Finish" at bounding box center [1456, 258] width 46 height 24
